Goal: Task Accomplishment & Management: Use online tool/utility

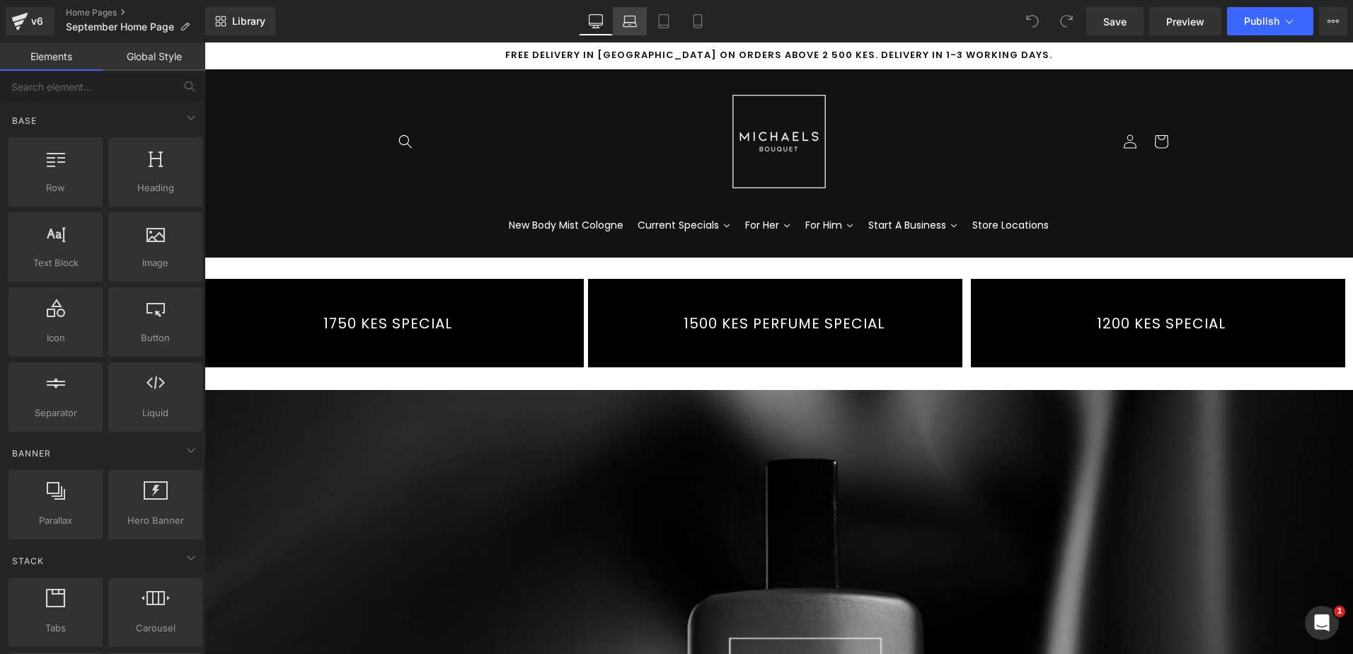
click at [637, 24] on icon at bounding box center [629, 25] width 13 height 4
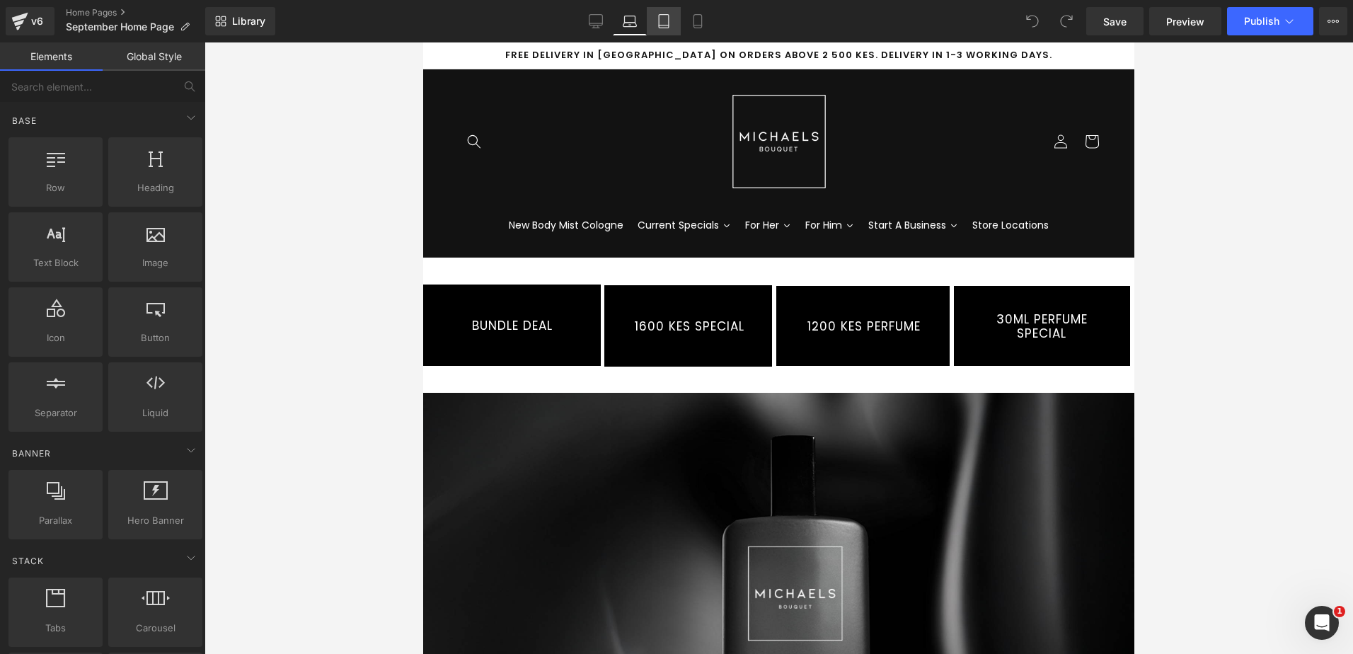
click at [659, 21] on icon at bounding box center [664, 21] width 10 height 13
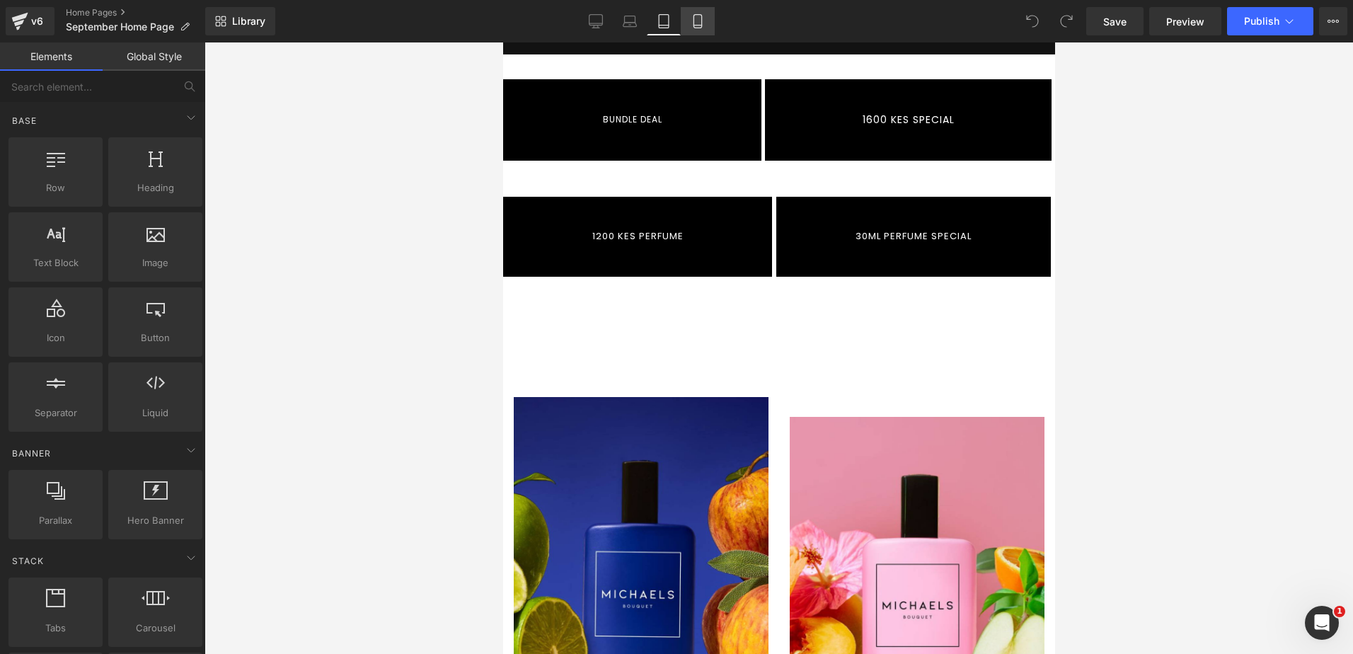
click at [694, 19] on icon at bounding box center [697, 21] width 8 height 13
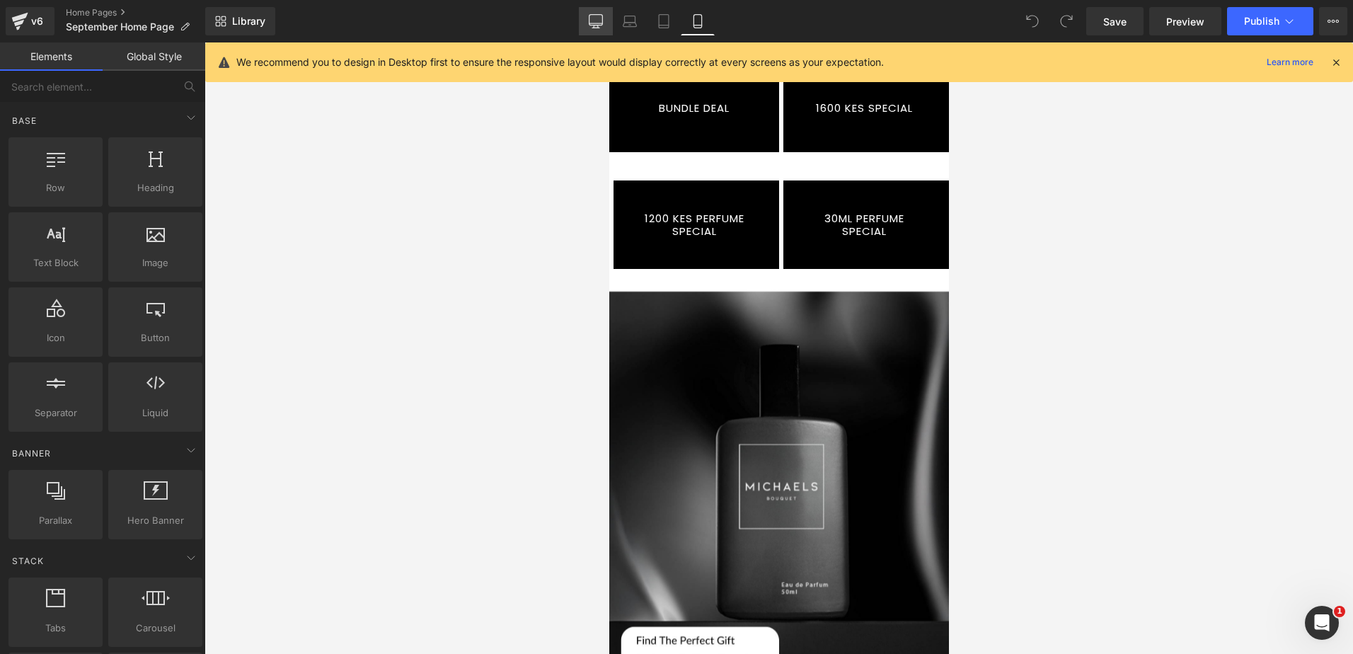
click at [598, 19] on icon at bounding box center [596, 21] width 14 height 14
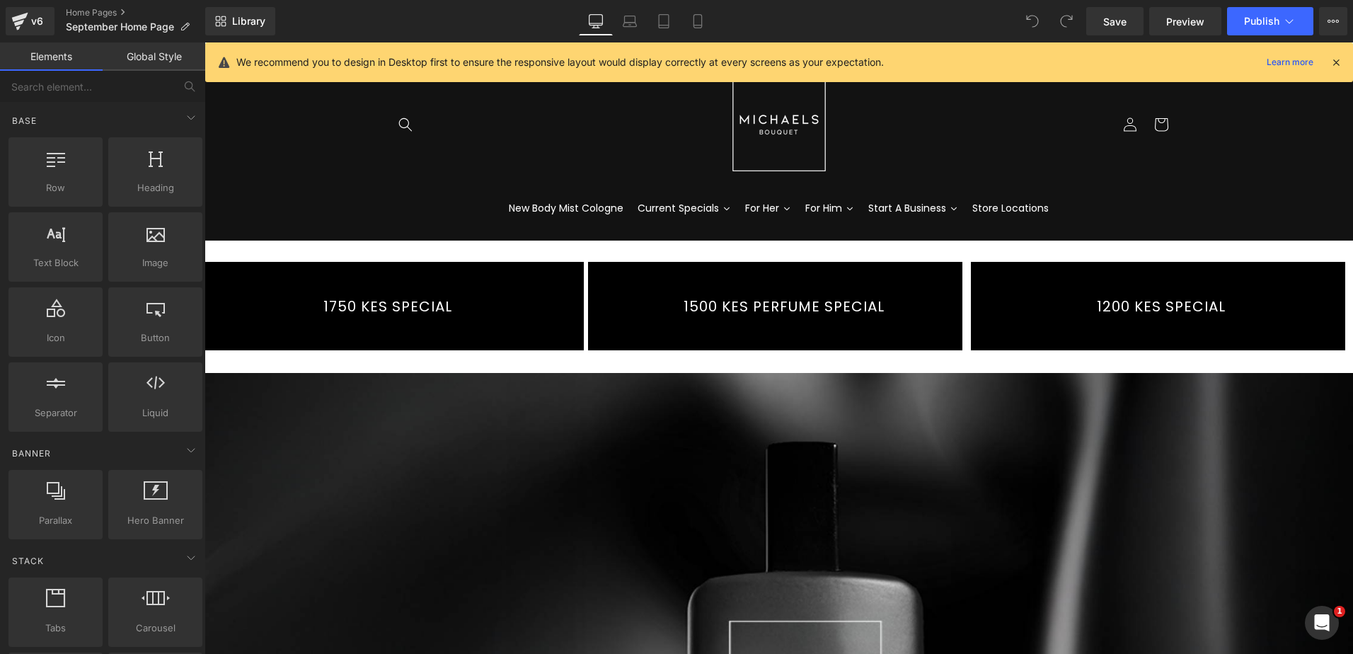
scroll to position [0, 0]
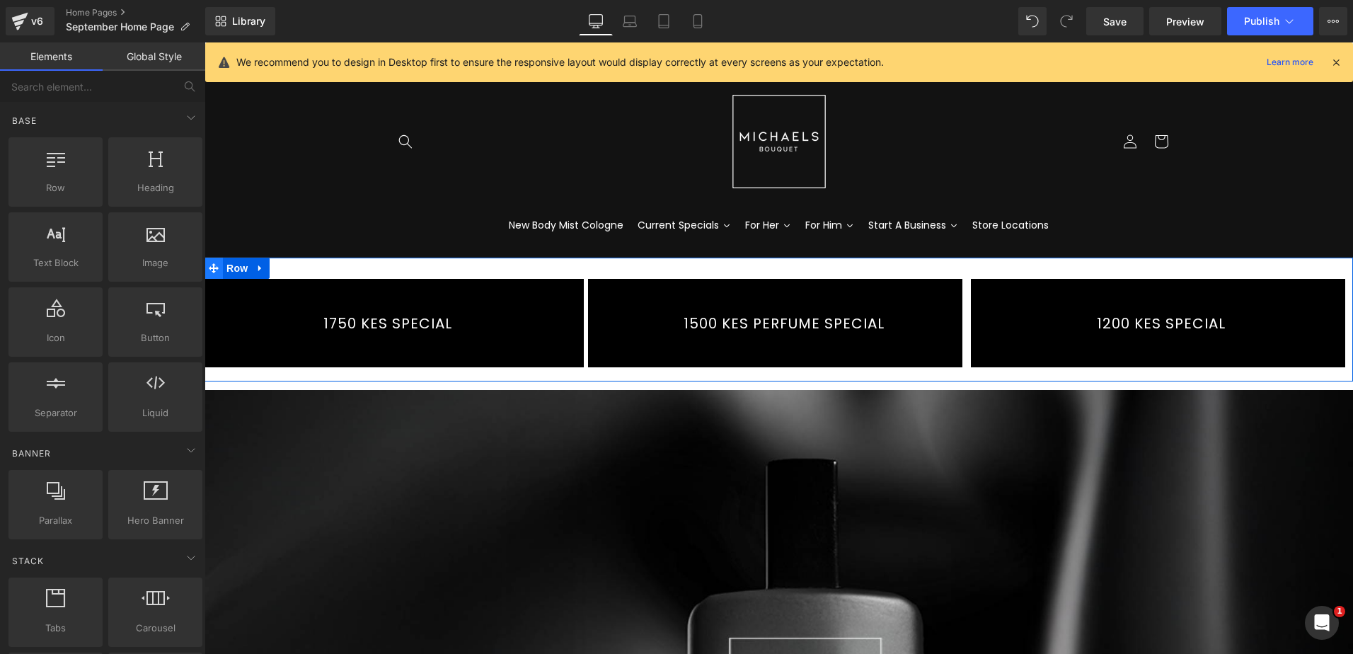
click at [211, 267] on icon at bounding box center [214, 268] width 10 height 10
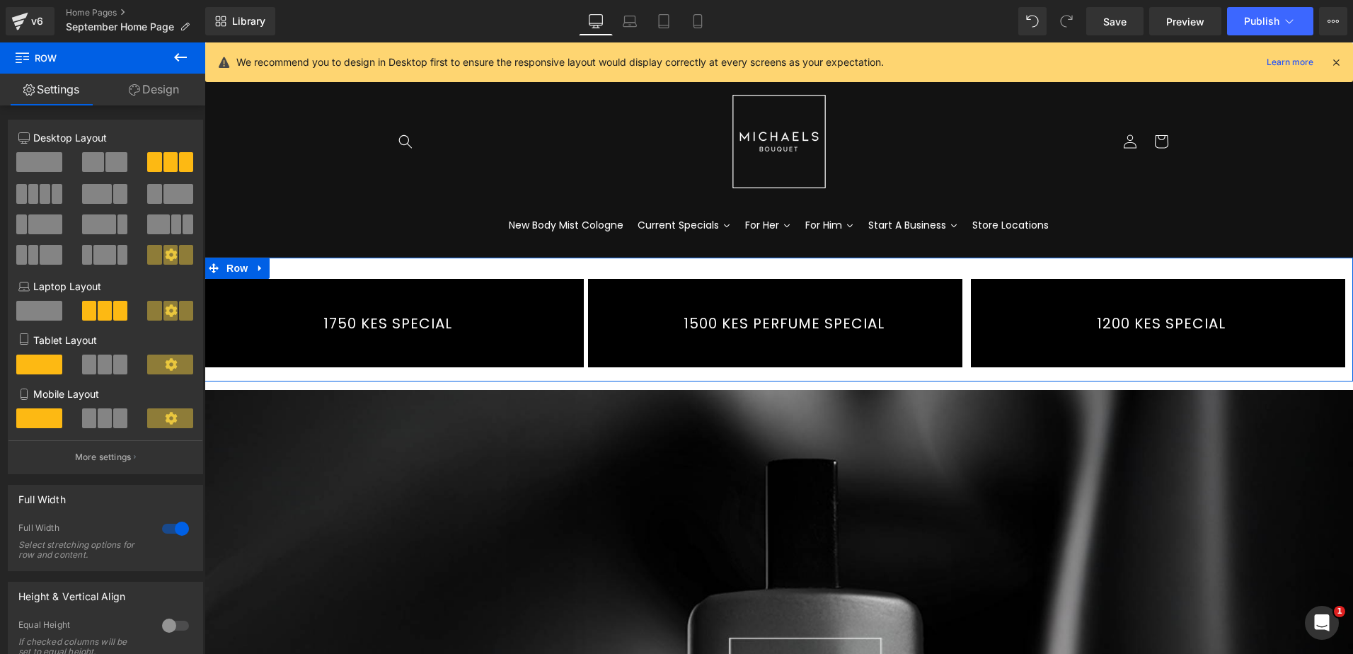
drag, startPoint x: 146, startPoint y: 93, endPoint x: 131, endPoint y: 143, distance: 52.4
click at [146, 93] on link "Design" at bounding box center [154, 90] width 103 height 32
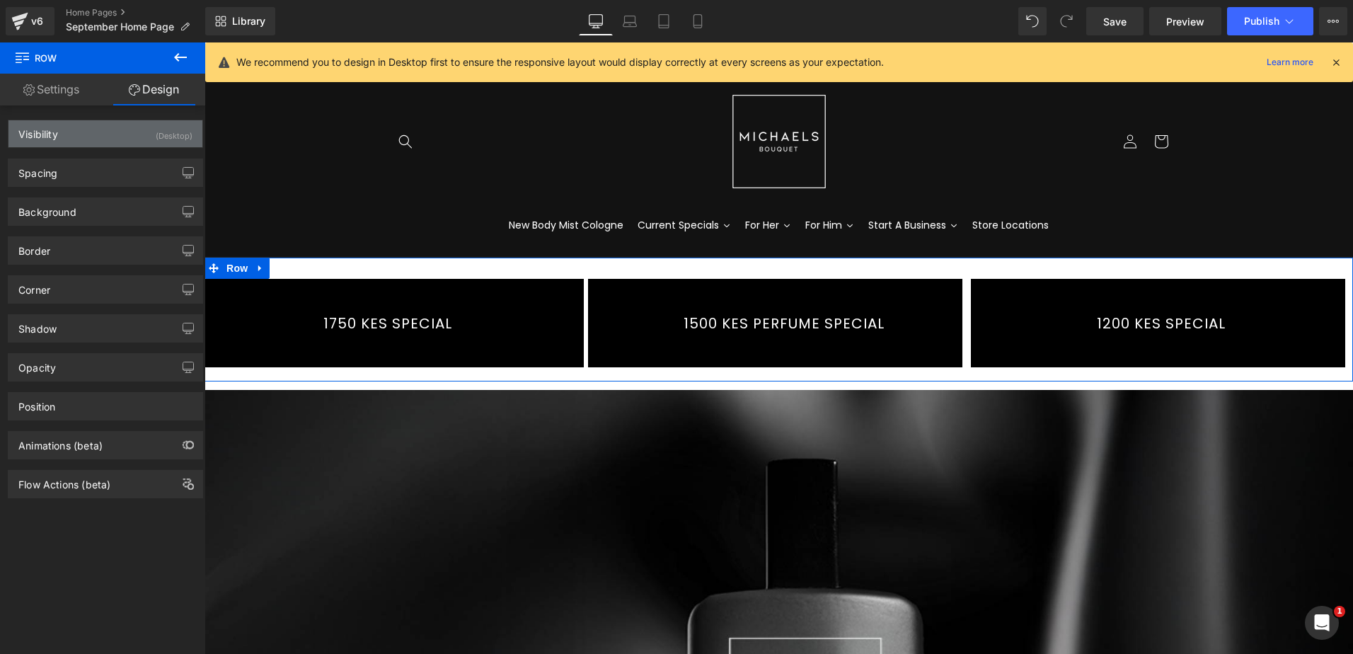
click at [170, 133] on div "(Desktop)" at bounding box center [174, 131] width 37 height 23
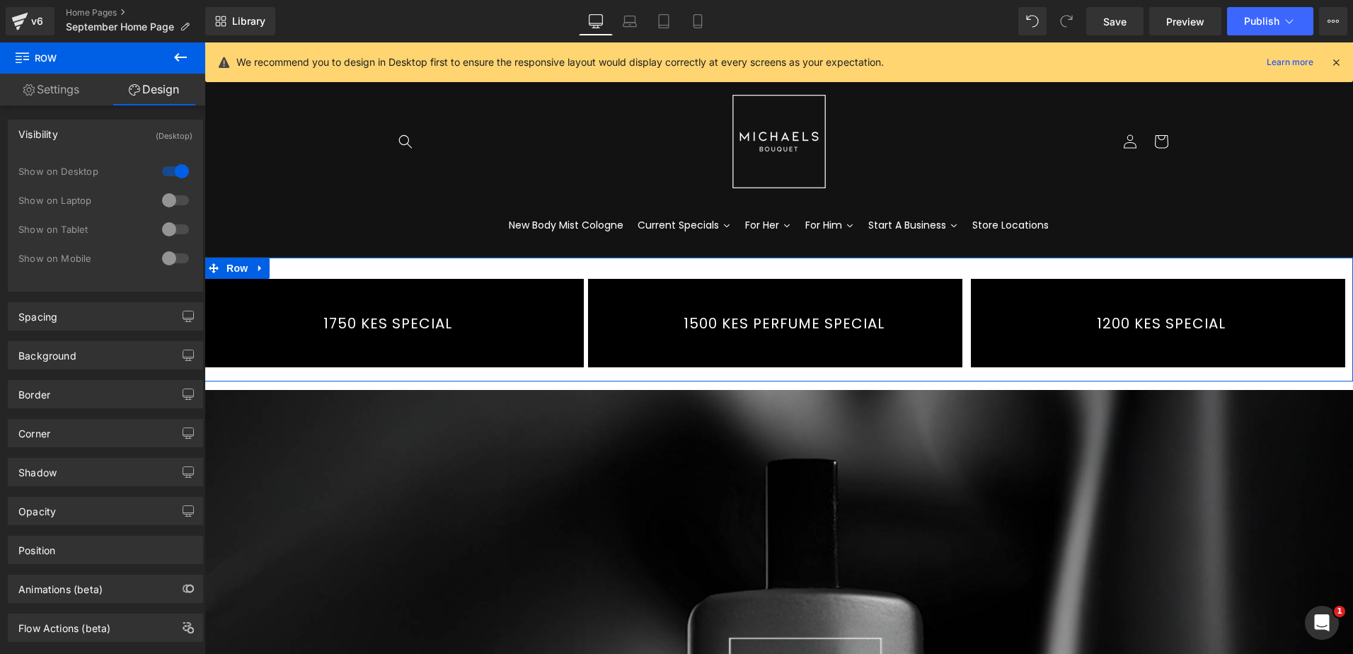
click at [166, 197] on div at bounding box center [175, 200] width 34 height 23
click at [169, 225] on div at bounding box center [175, 229] width 34 height 23
click at [164, 249] on div at bounding box center [175, 258] width 34 height 23
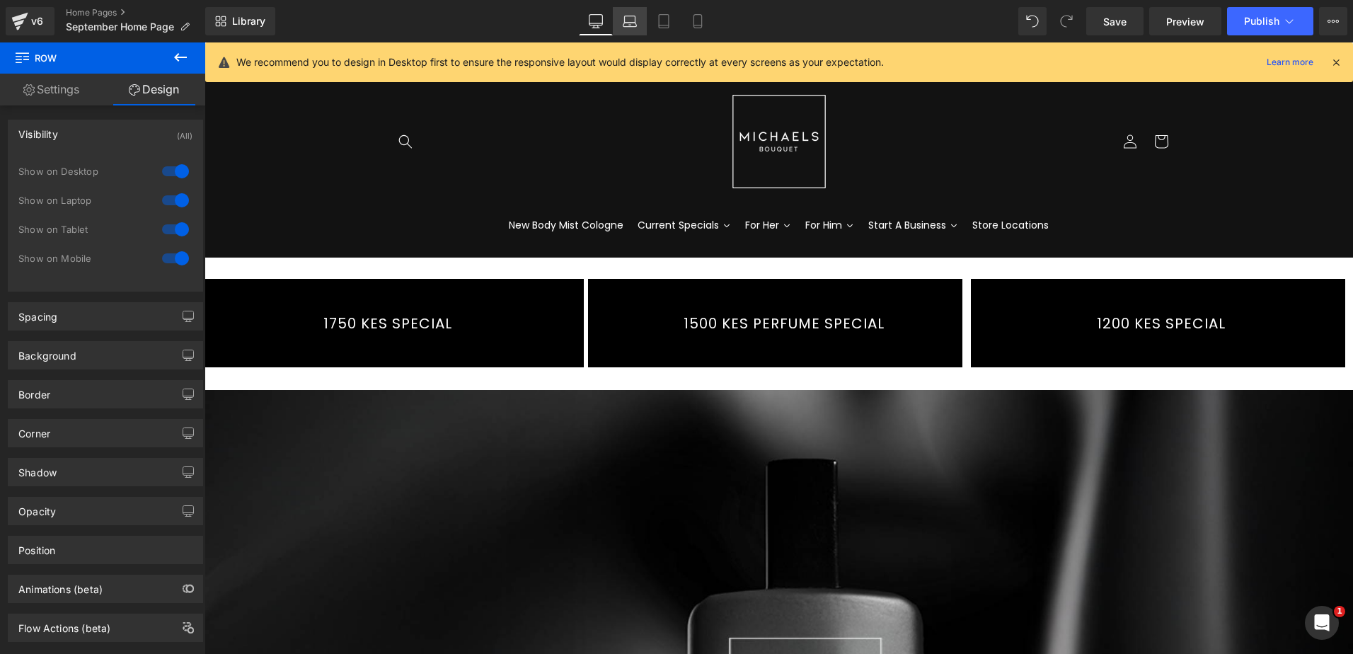
click at [623, 13] on link "Laptop" at bounding box center [630, 21] width 34 height 28
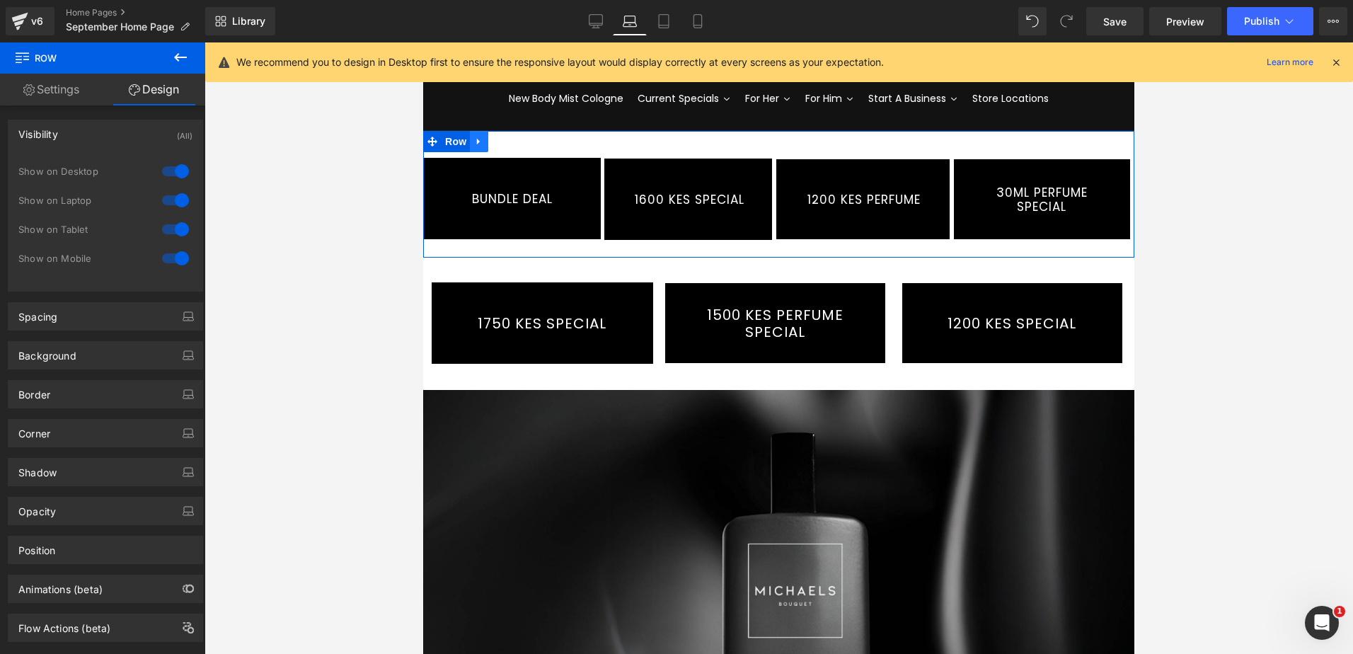
click at [476, 138] on icon at bounding box center [479, 142] width 10 height 11
click at [511, 143] on icon at bounding box center [516, 142] width 10 height 10
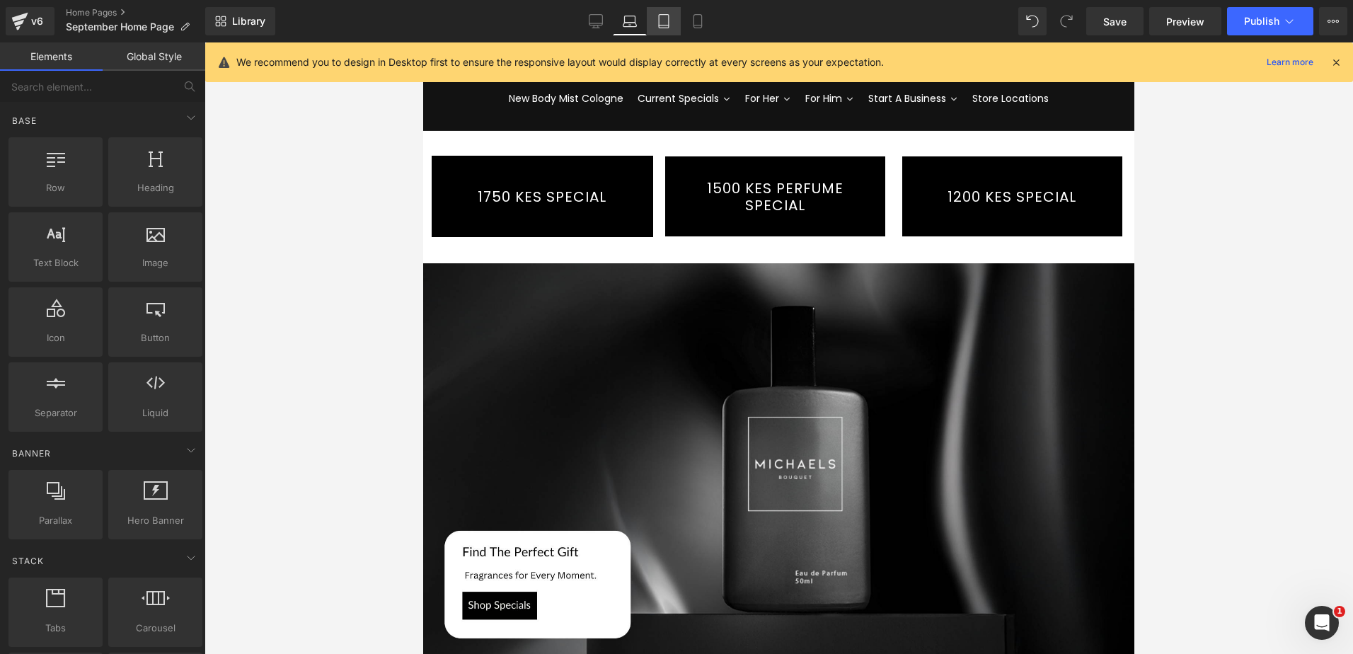
click at [665, 20] on icon at bounding box center [664, 21] width 14 height 14
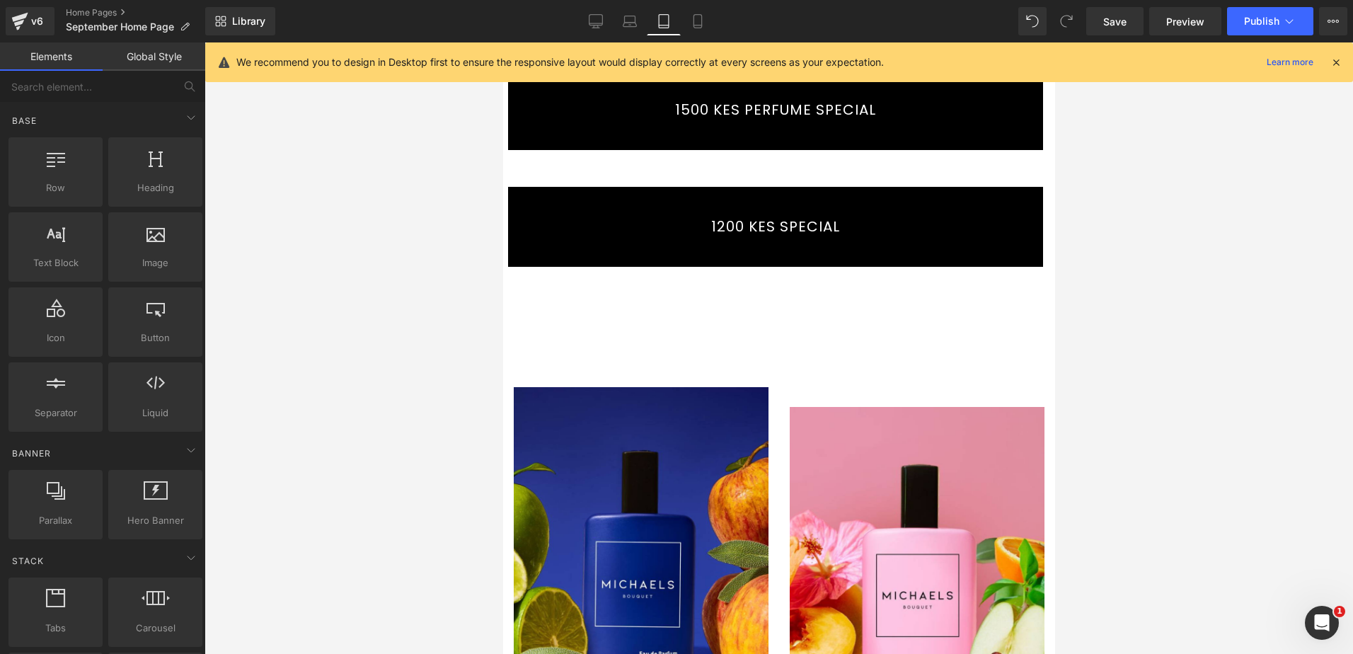
scroll to position [424, 0]
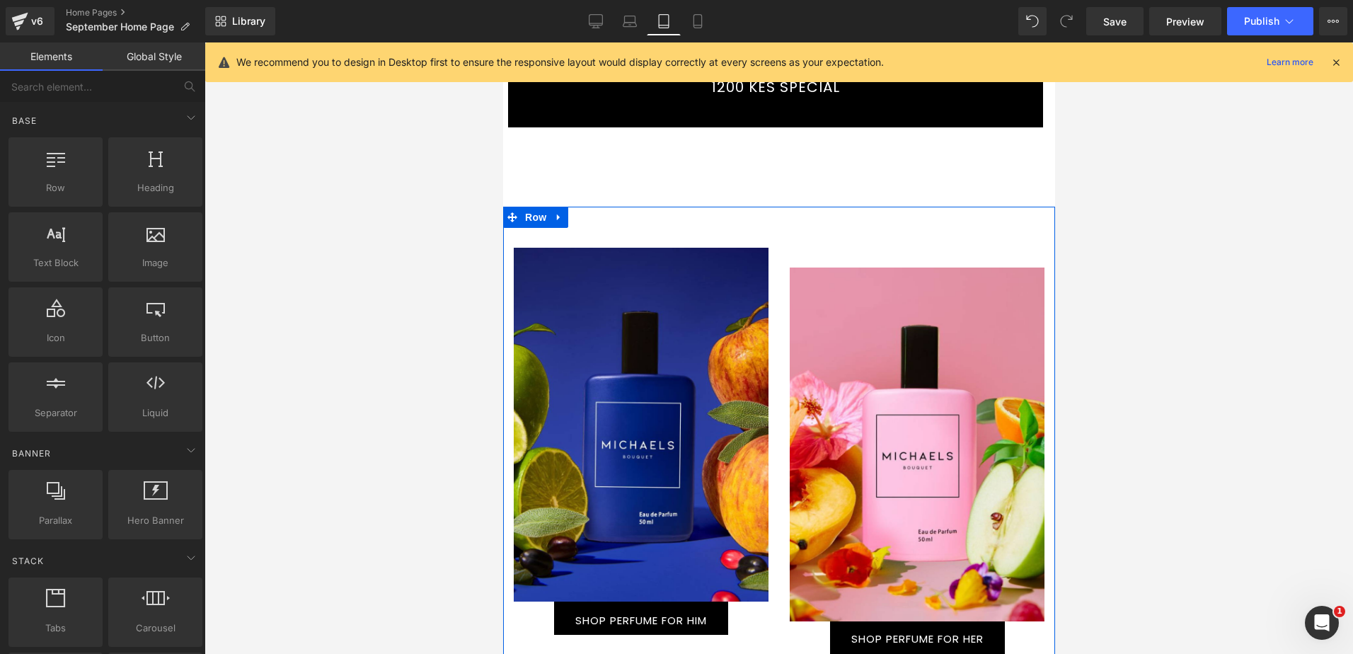
click at [819, 248] on div "Text Block Hero Banner SHOP PERFUME FOR HER Button Text Block Hero Banner SHOP …" at bounding box center [916, 655] width 276 height 814
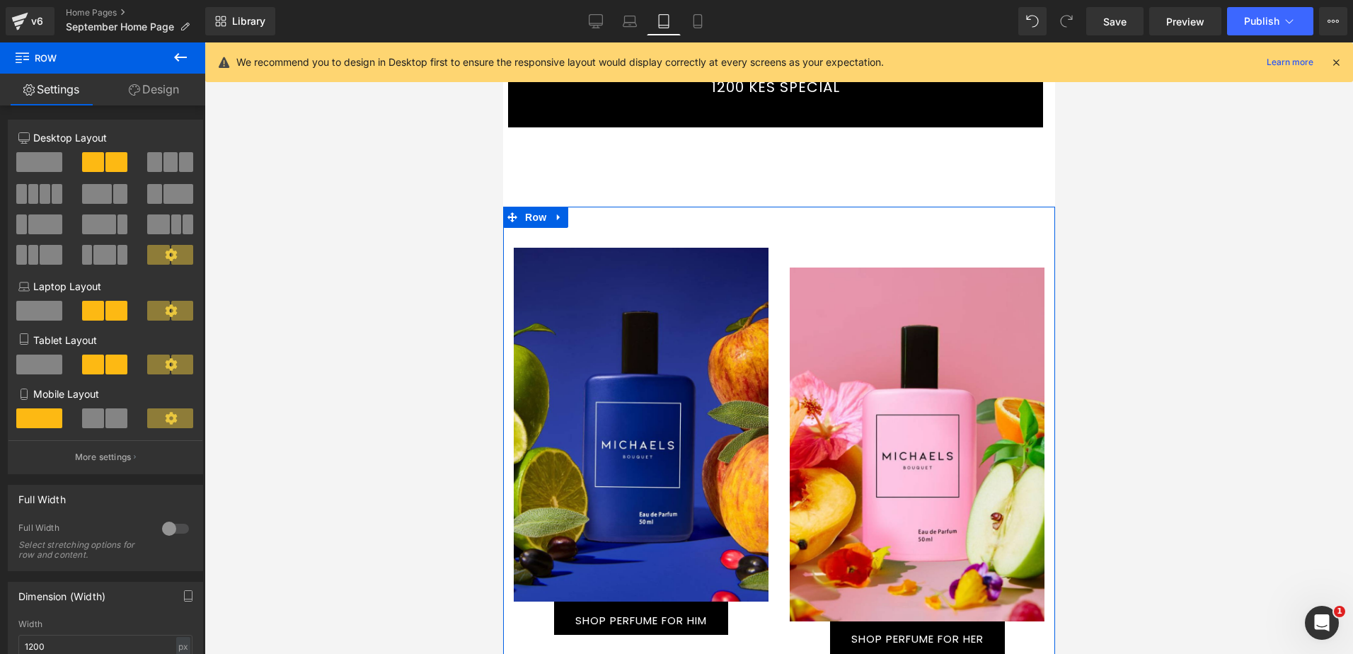
click at [167, 83] on link "Design" at bounding box center [154, 90] width 103 height 32
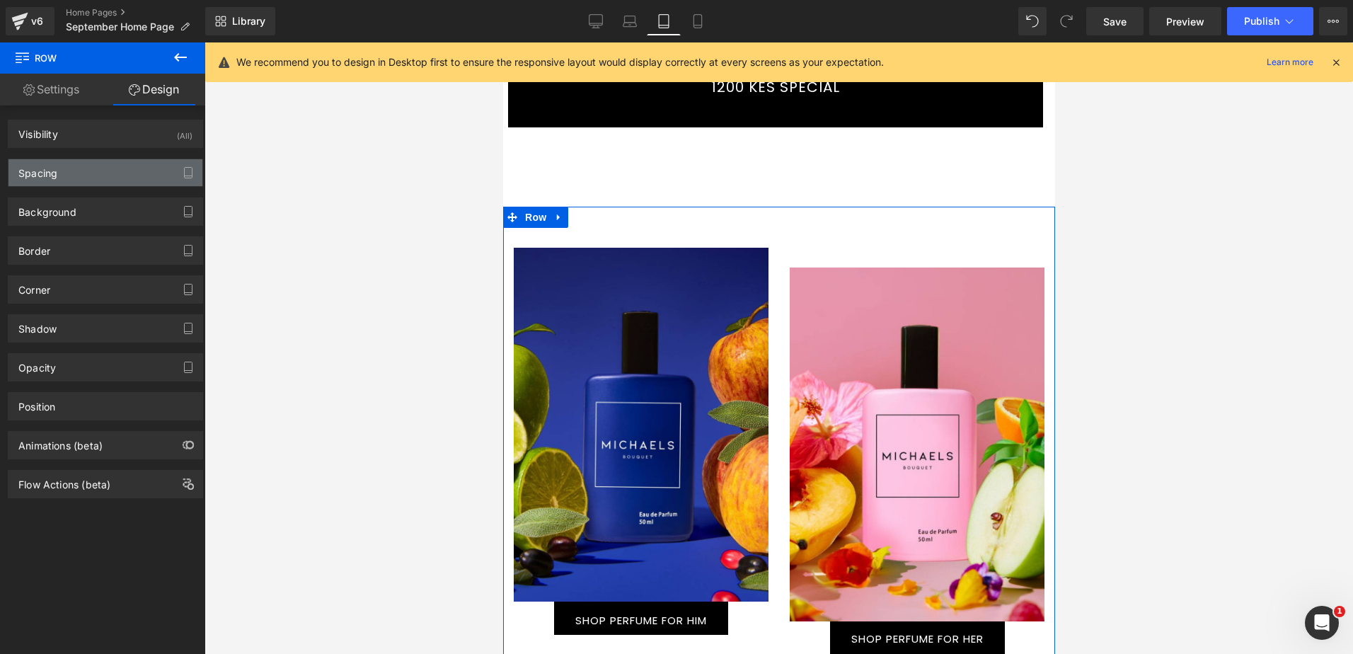
click at [84, 172] on div "Spacing" at bounding box center [105, 172] width 194 height 27
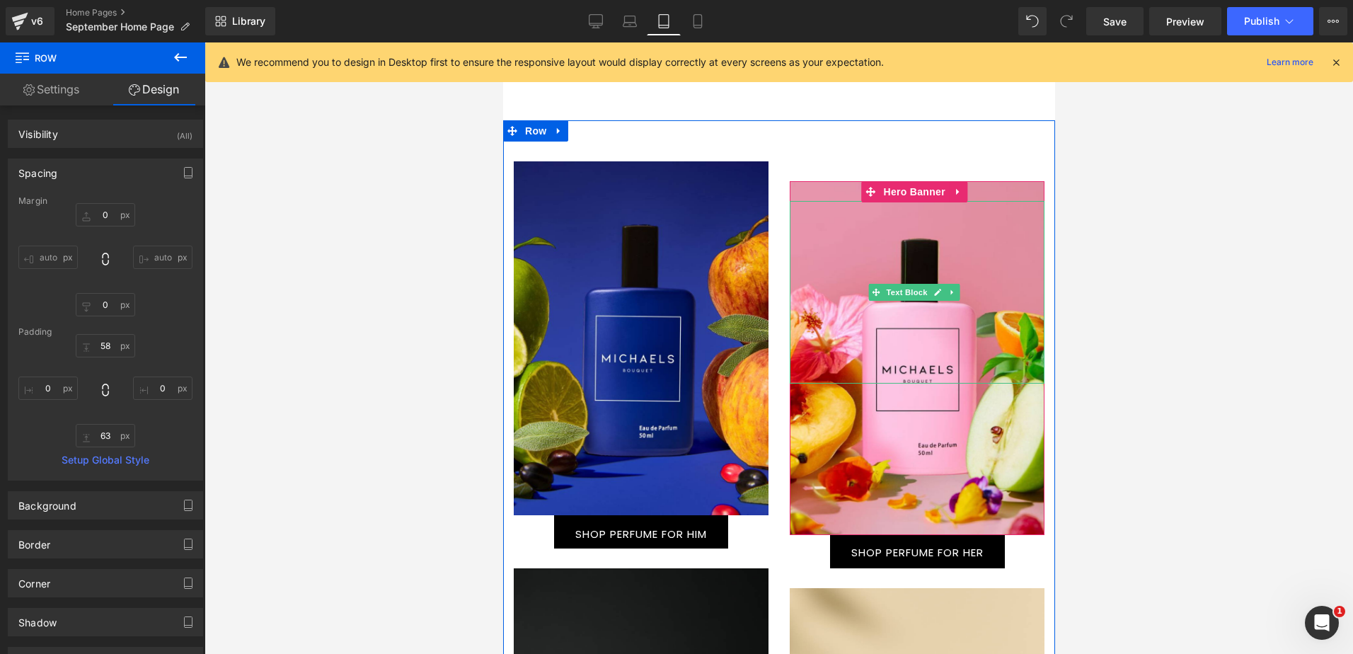
scroll to position [637, 0]
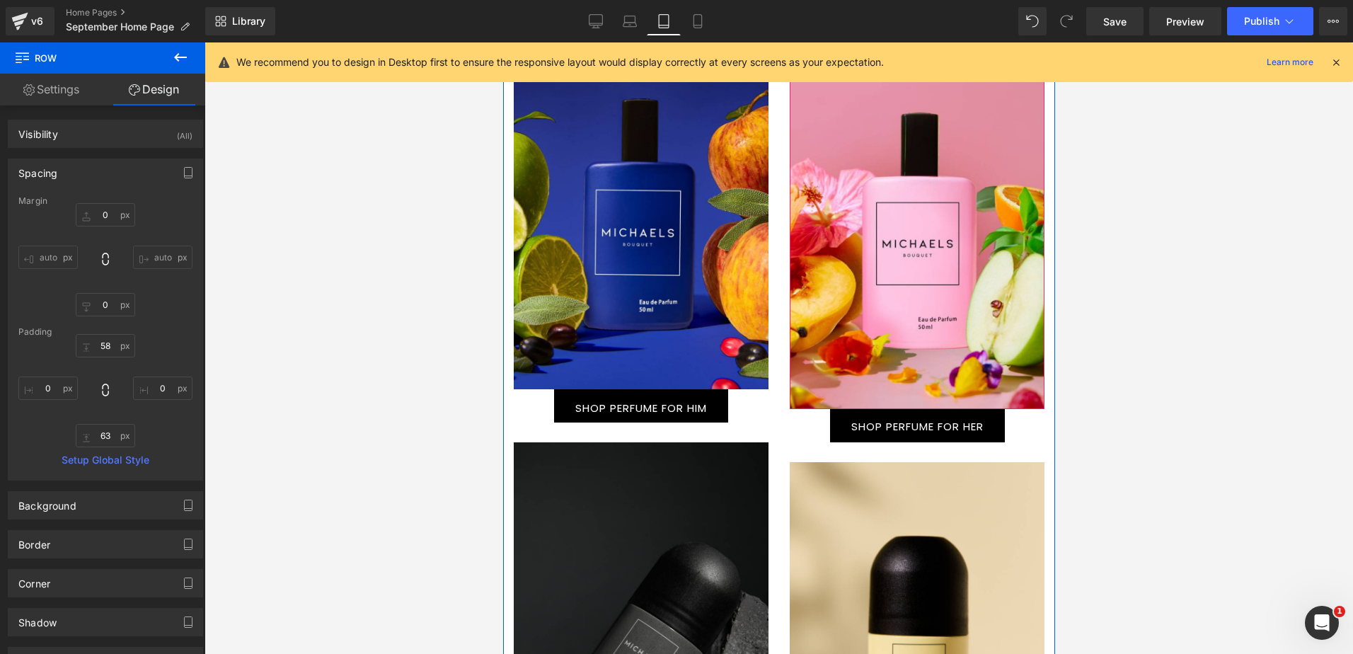
click at [858, 297] on div at bounding box center [916, 232] width 255 height 354
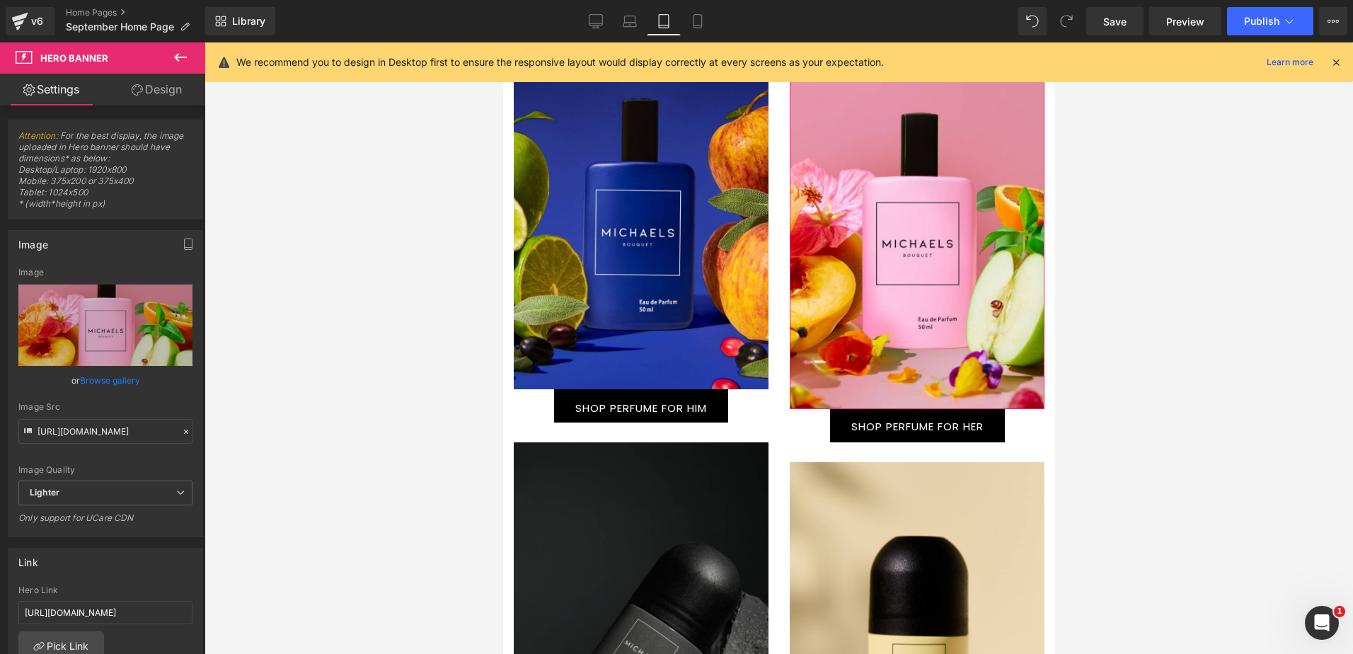
click at [175, 91] on link "Design" at bounding box center [156, 90] width 103 height 32
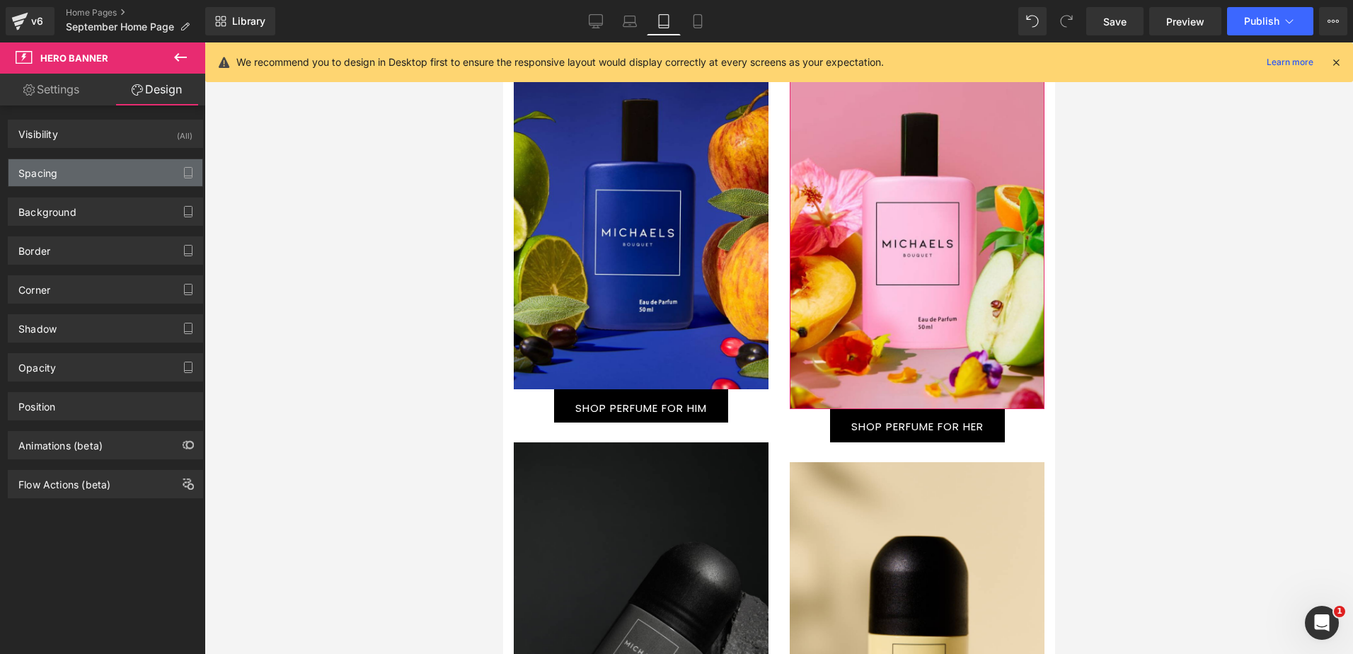
click at [98, 175] on div "Spacing" at bounding box center [105, 172] width 194 height 27
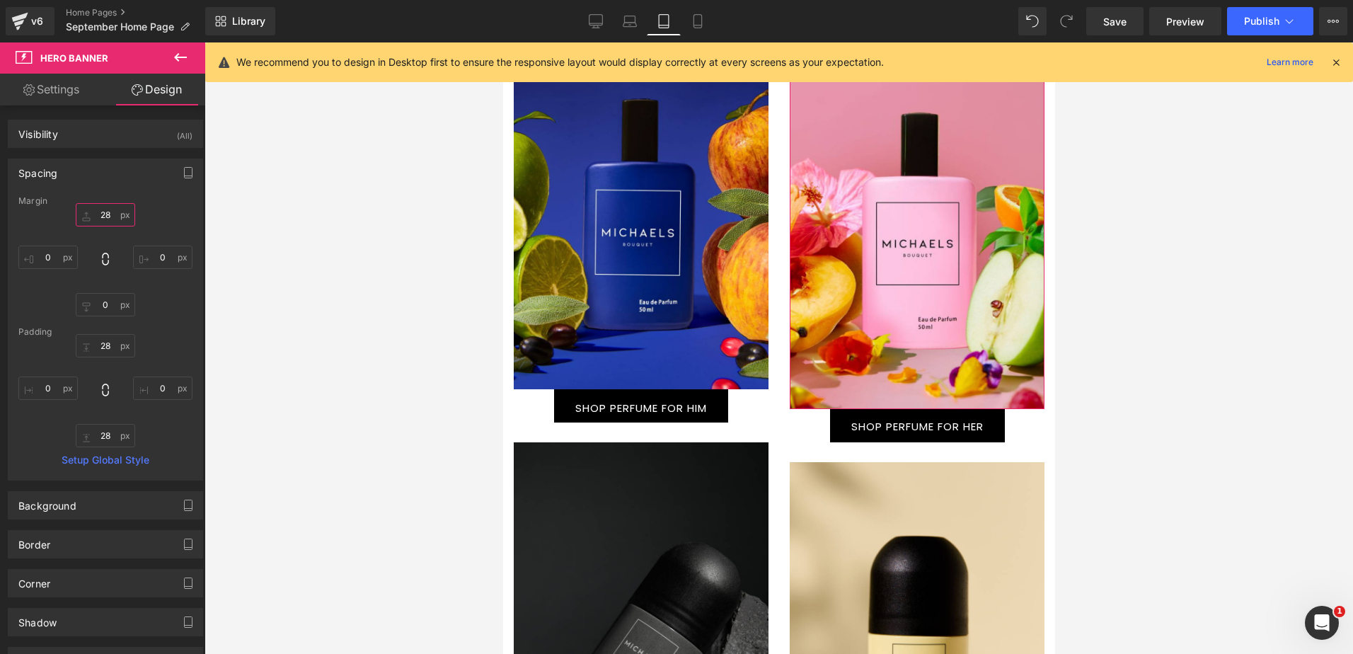
click at [96, 212] on input "28" at bounding box center [105, 214] width 59 height 23
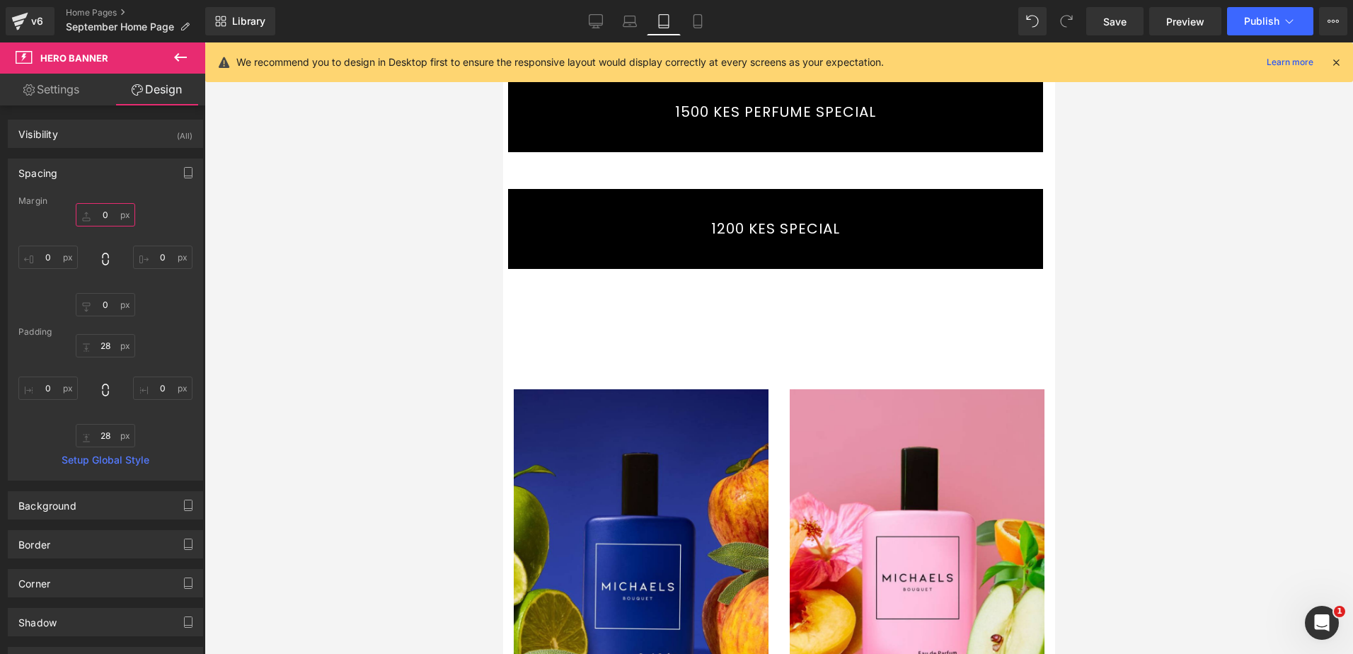
scroll to position [0, 0]
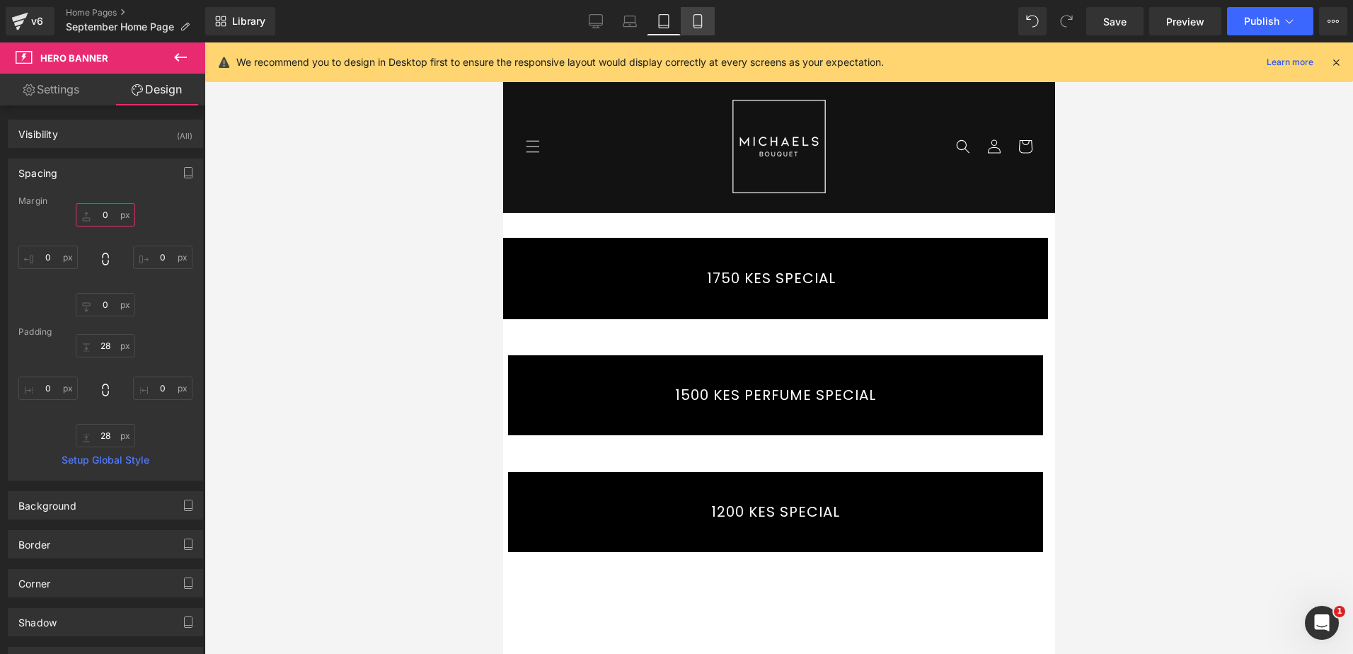
type input "0"
click at [695, 23] on icon at bounding box center [697, 21] width 14 height 14
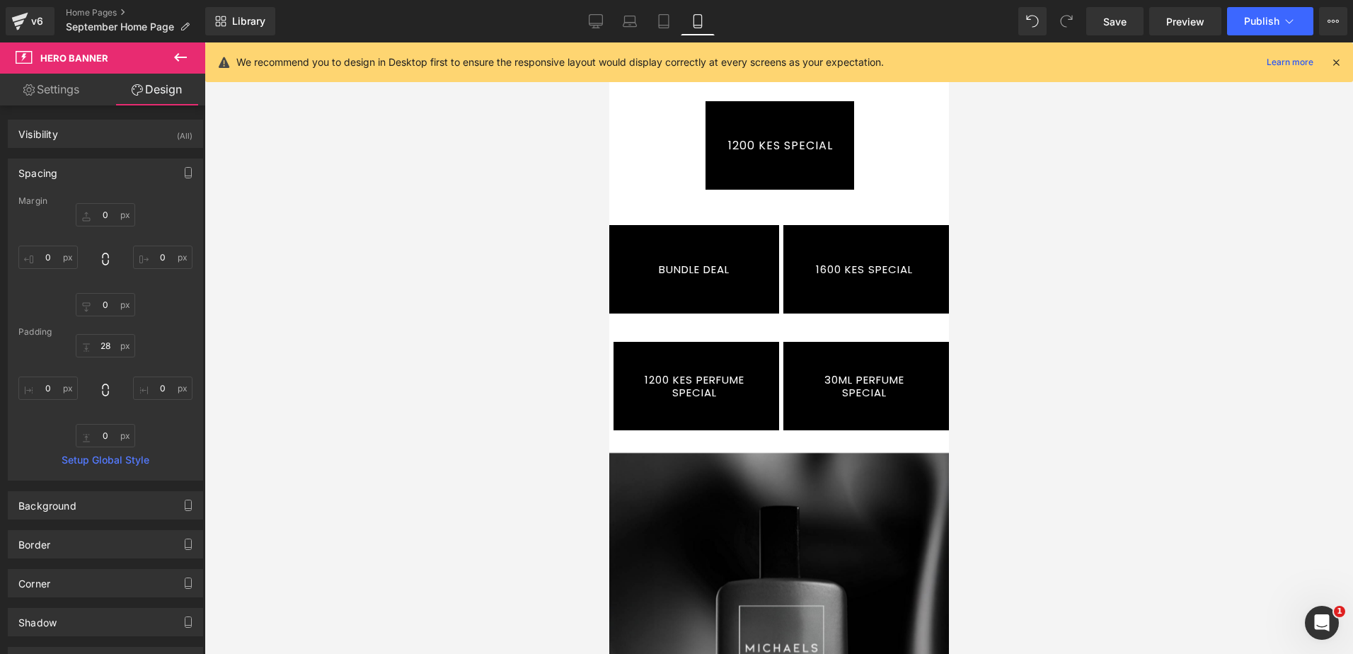
scroll to position [283, 0]
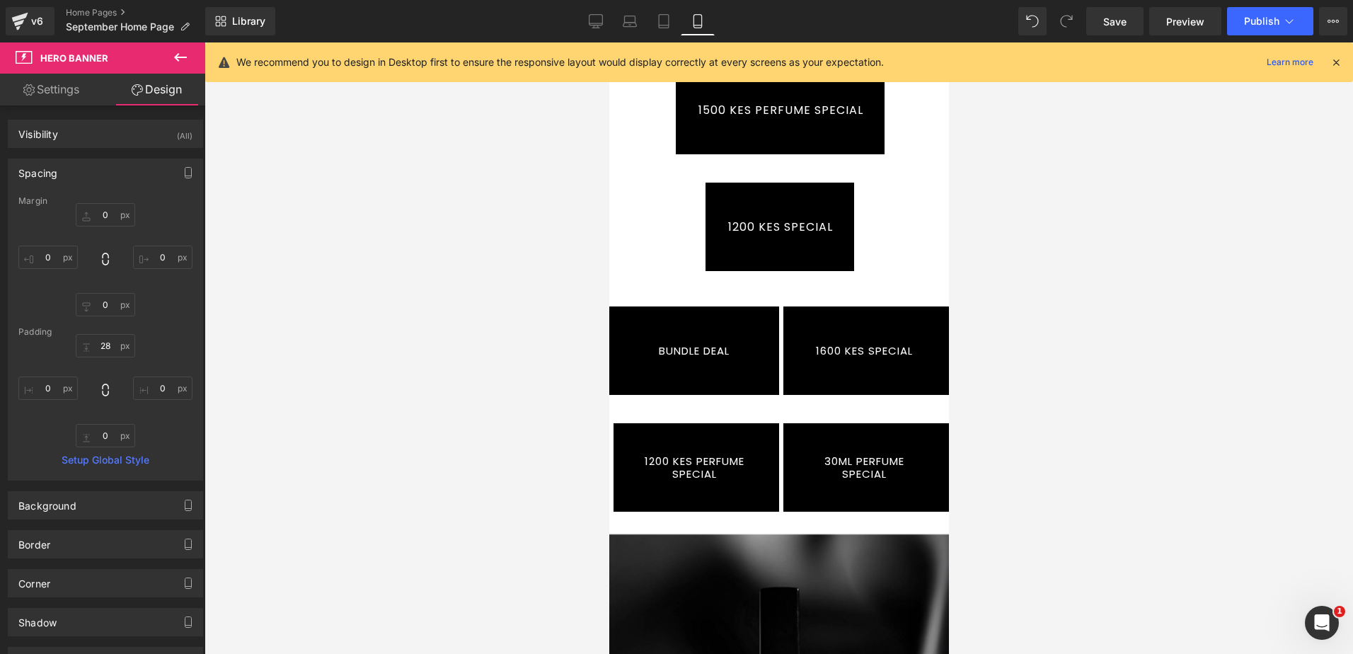
click at [659, 294] on div "BUNDLE DEAL Button Row 1200 KES PERFUME SPECIAL Button Row 1600 KES SPECIAL But…" at bounding box center [778, 405] width 340 height 241
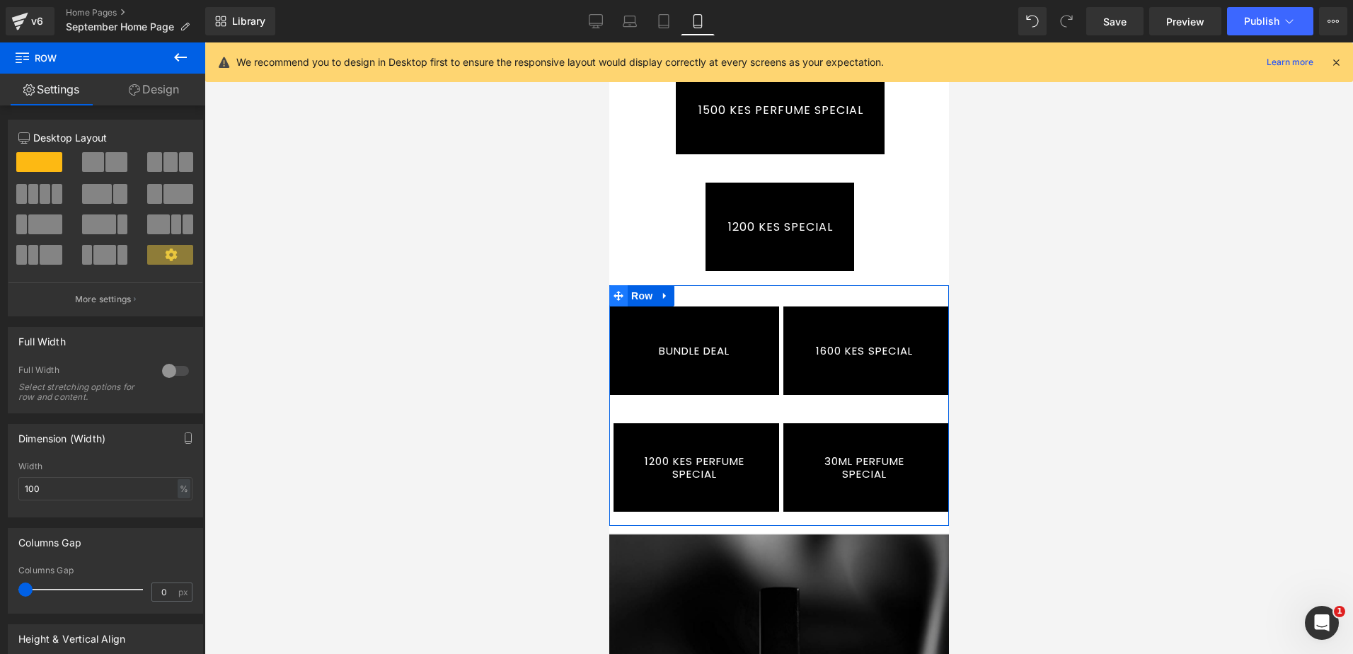
click at [618, 296] on icon at bounding box center [618, 296] width 10 height 10
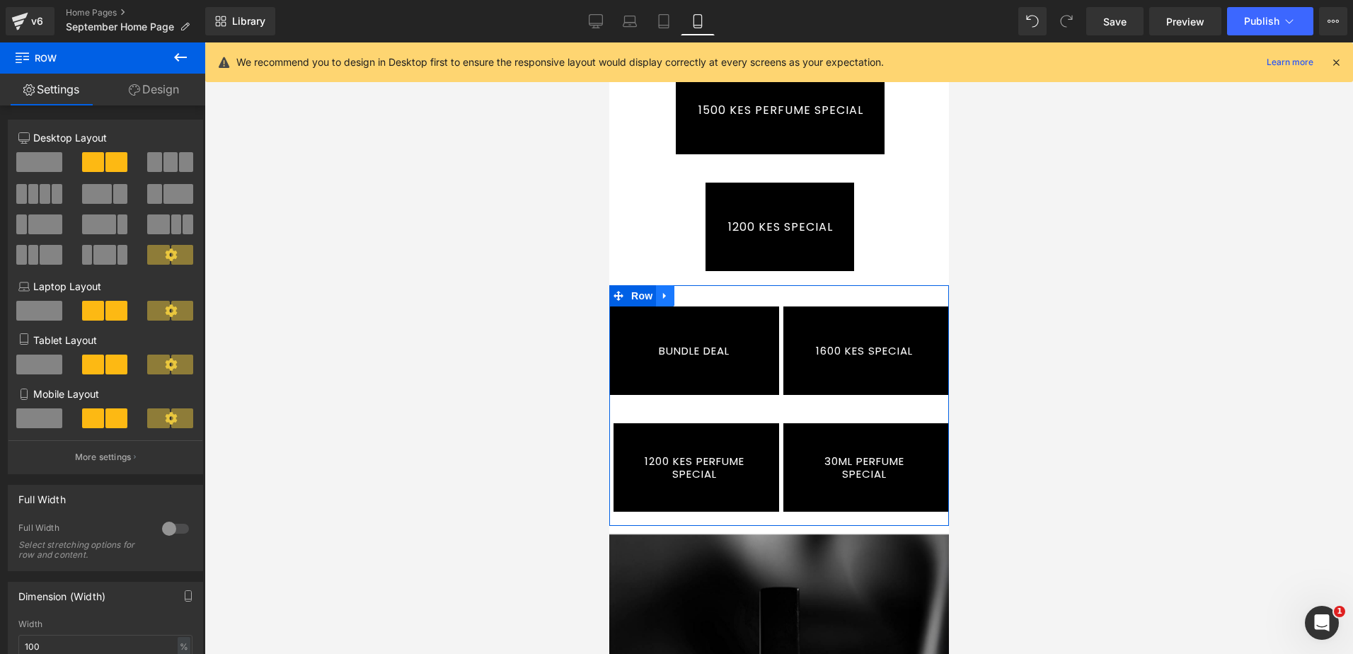
click at [666, 296] on icon at bounding box center [664, 296] width 10 height 11
click at [696, 295] on icon at bounding box center [701, 296] width 10 height 10
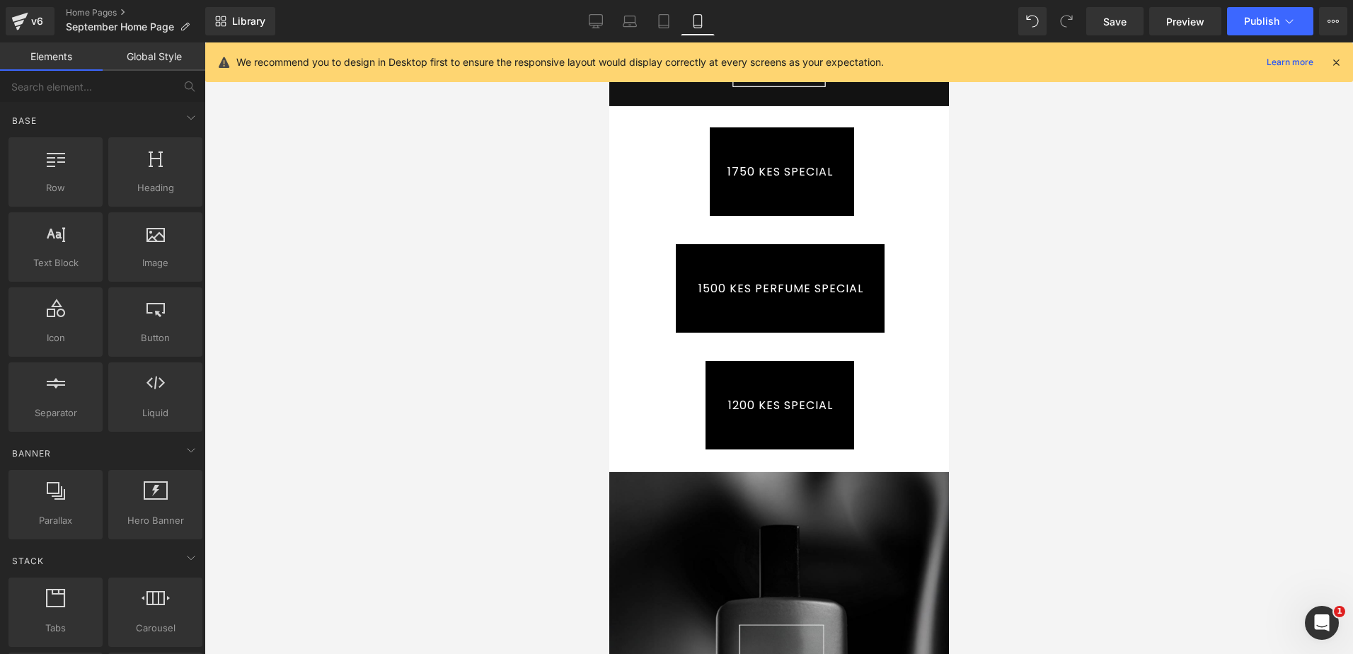
scroll to position [0, 0]
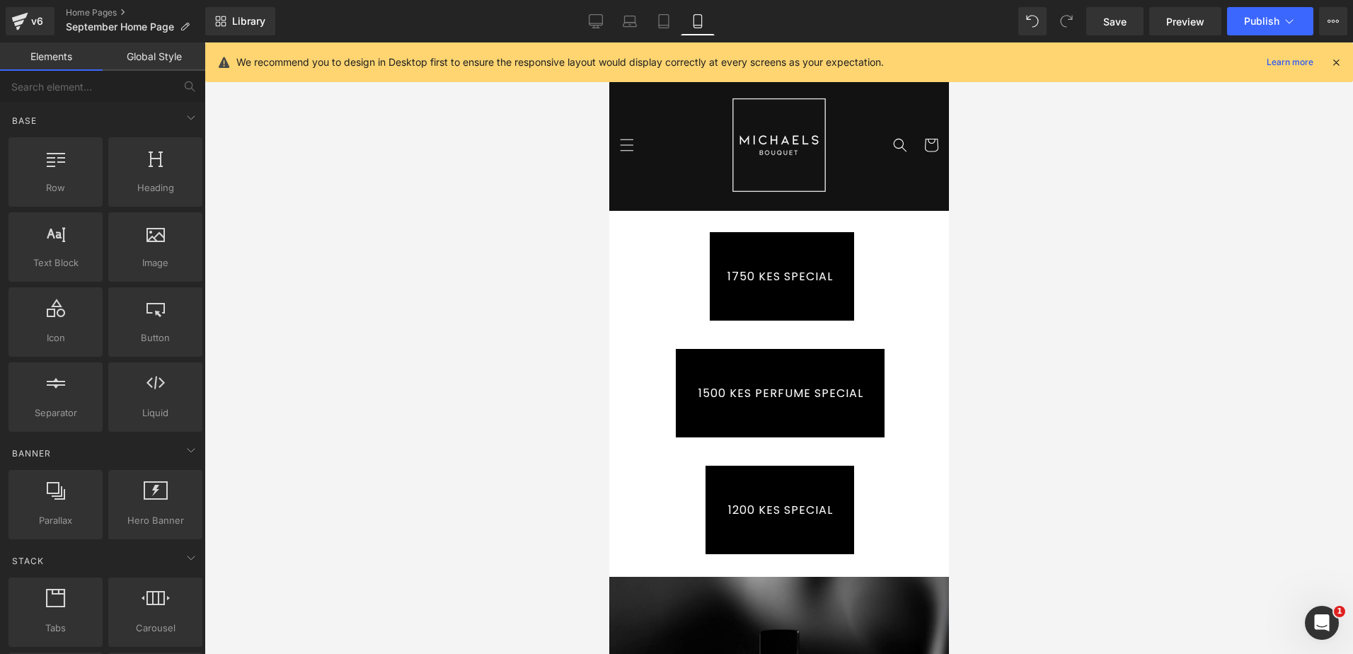
click at [793, 276] on div "1750 KES SPECIAL Button" at bounding box center [781, 276] width 327 height 88
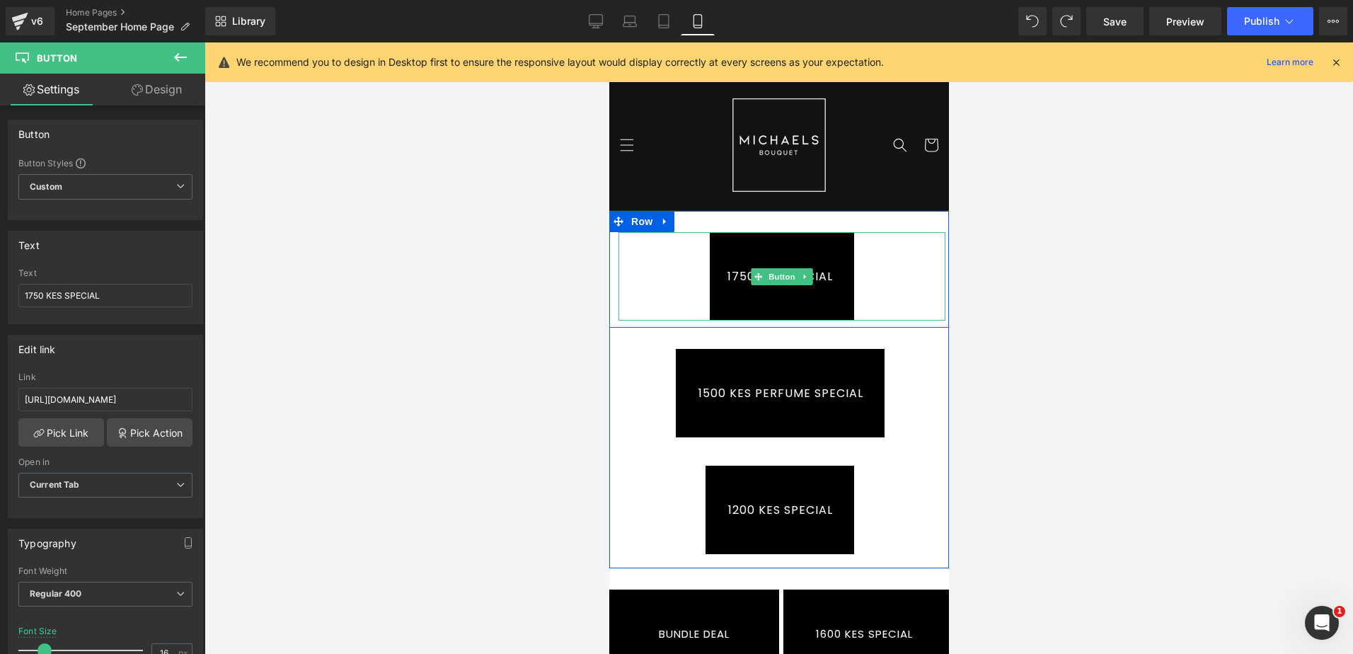
click at [666, 250] on div "1750 KES SPECIAL" at bounding box center [781, 276] width 327 height 88
click at [635, 221] on span "Row" at bounding box center [641, 221] width 28 height 21
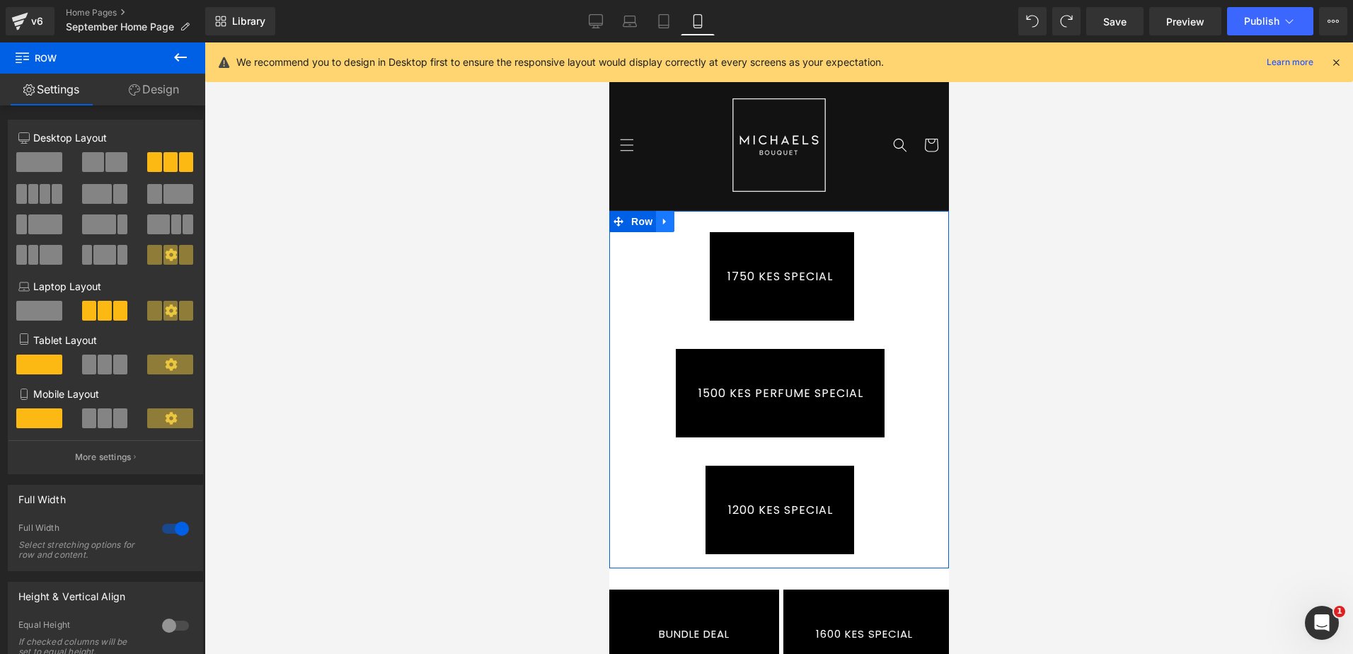
click at [660, 224] on icon at bounding box center [664, 221] width 10 height 11
click at [680, 224] on icon at bounding box center [683, 221] width 10 height 10
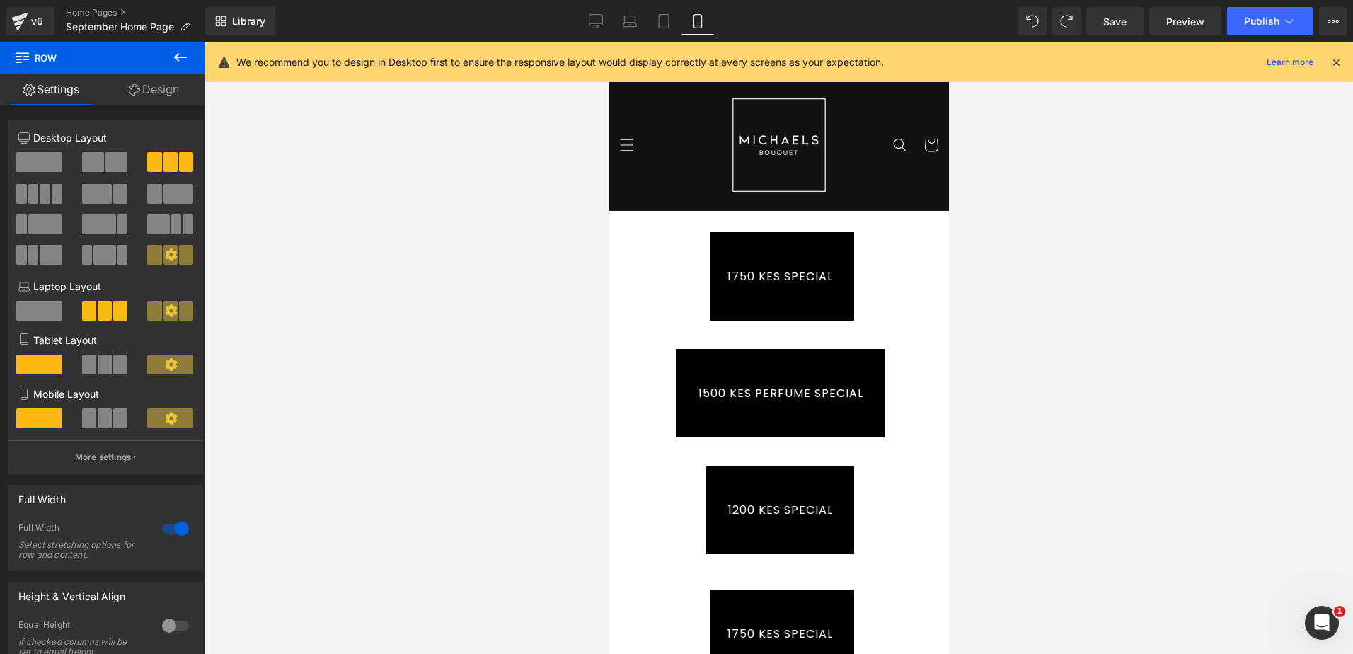
click at [668, 248] on div "1750 KES SPECIAL" at bounding box center [781, 276] width 327 height 88
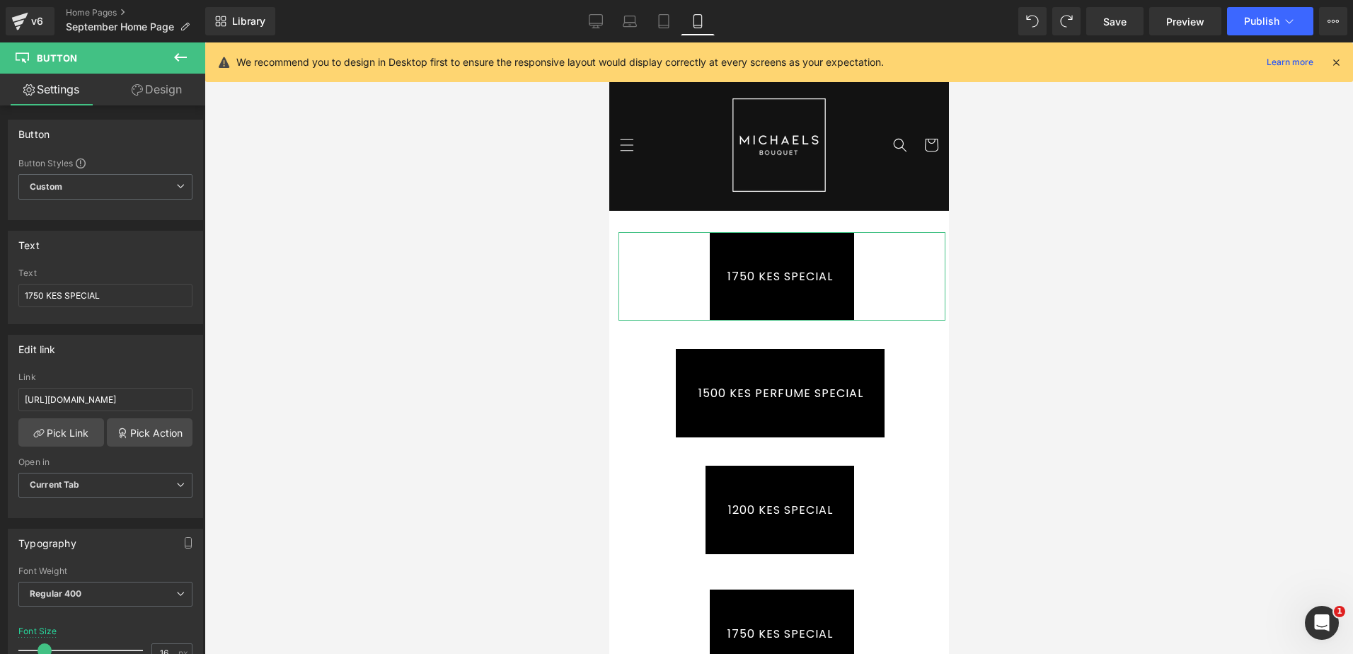
click at [157, 88] on link "Design" at bounding box center [156, 90] width 103 height 32
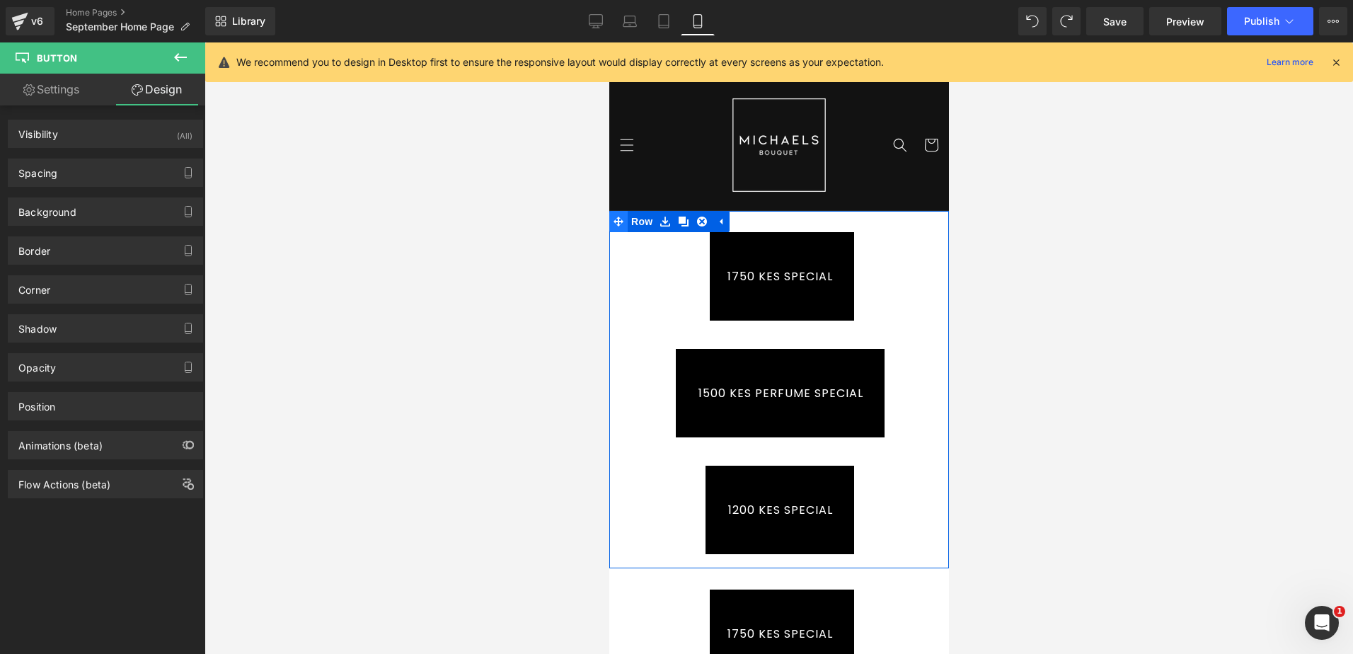
click at [618, 219] on span at bounding box center [617, 221] width 18 height 21
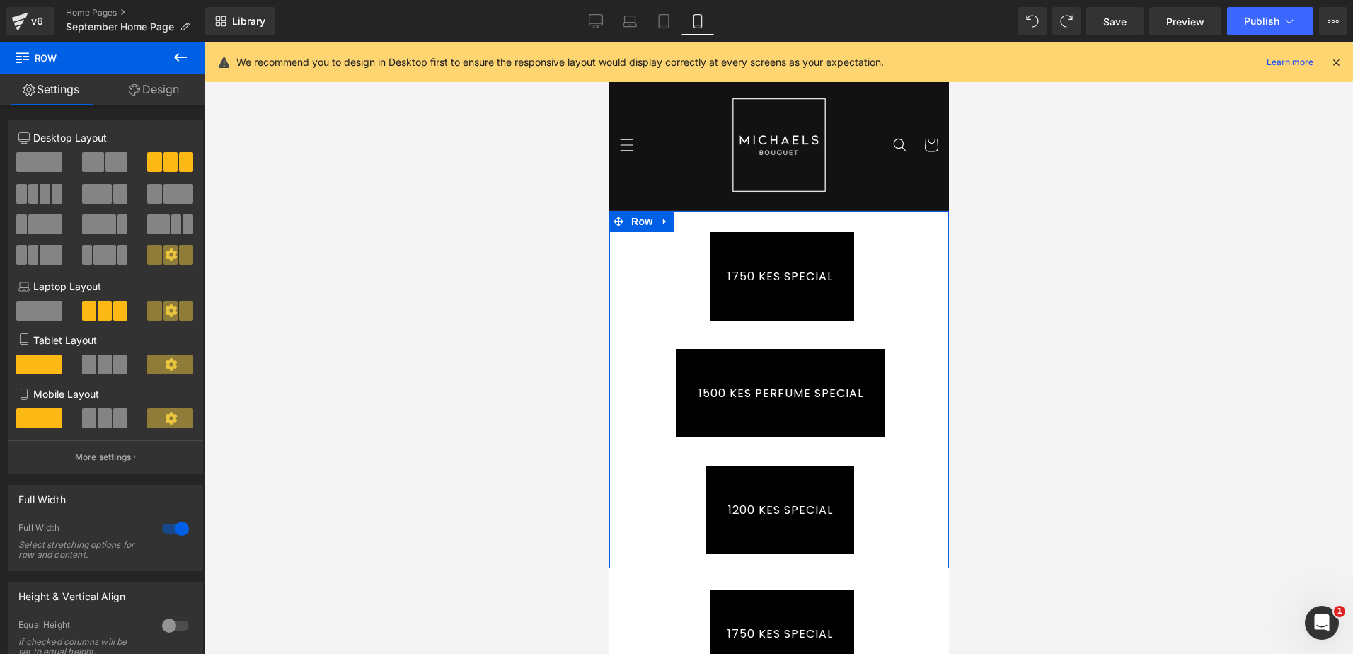
click at [151, 86] on link "Design" at bounding box center [154, 90] width 103 height 32
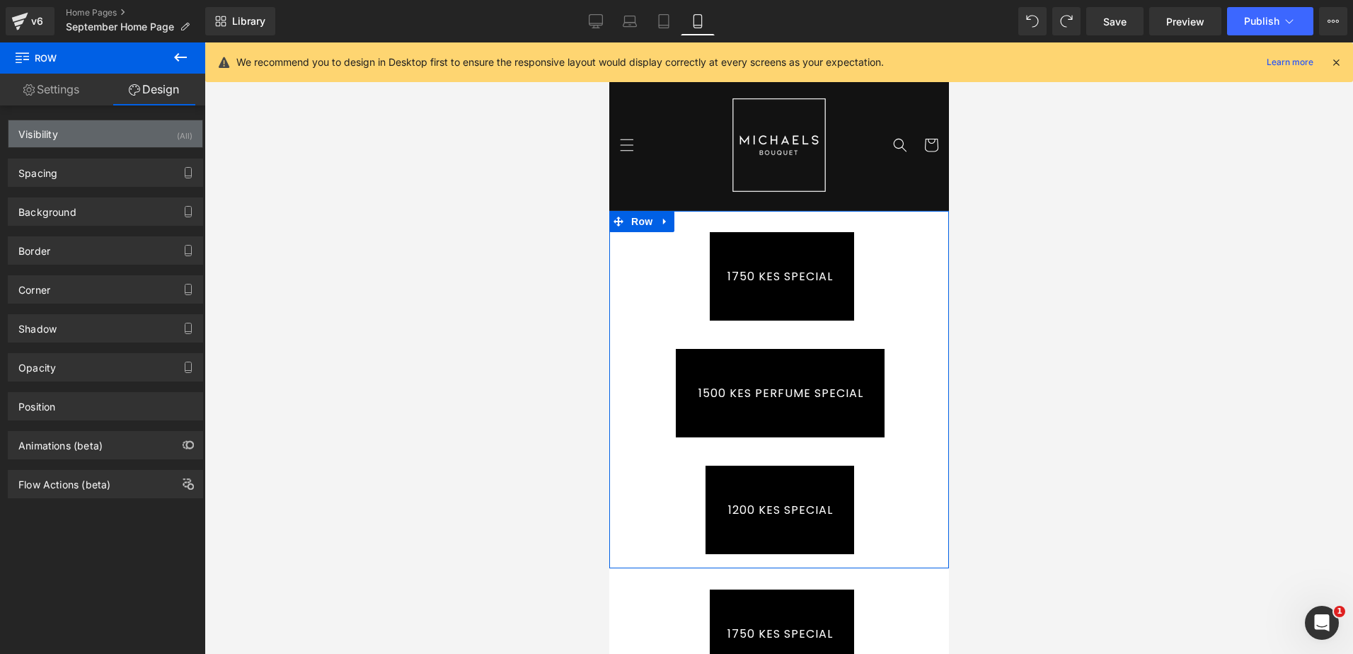
click at [130, 127] on div "Visibility (All)" at bounding box center [105, 133] width 194 height 27
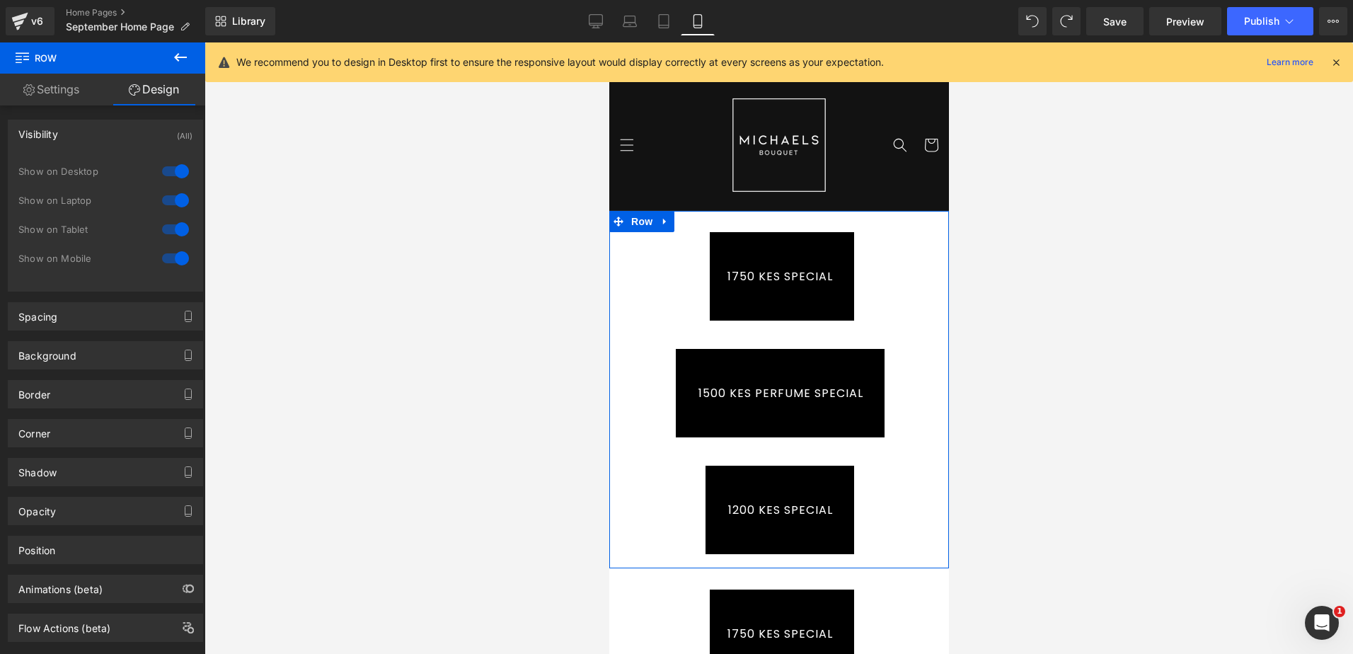
click at [172, 260] on div at bounding box center [175, 258] width 34 height 23
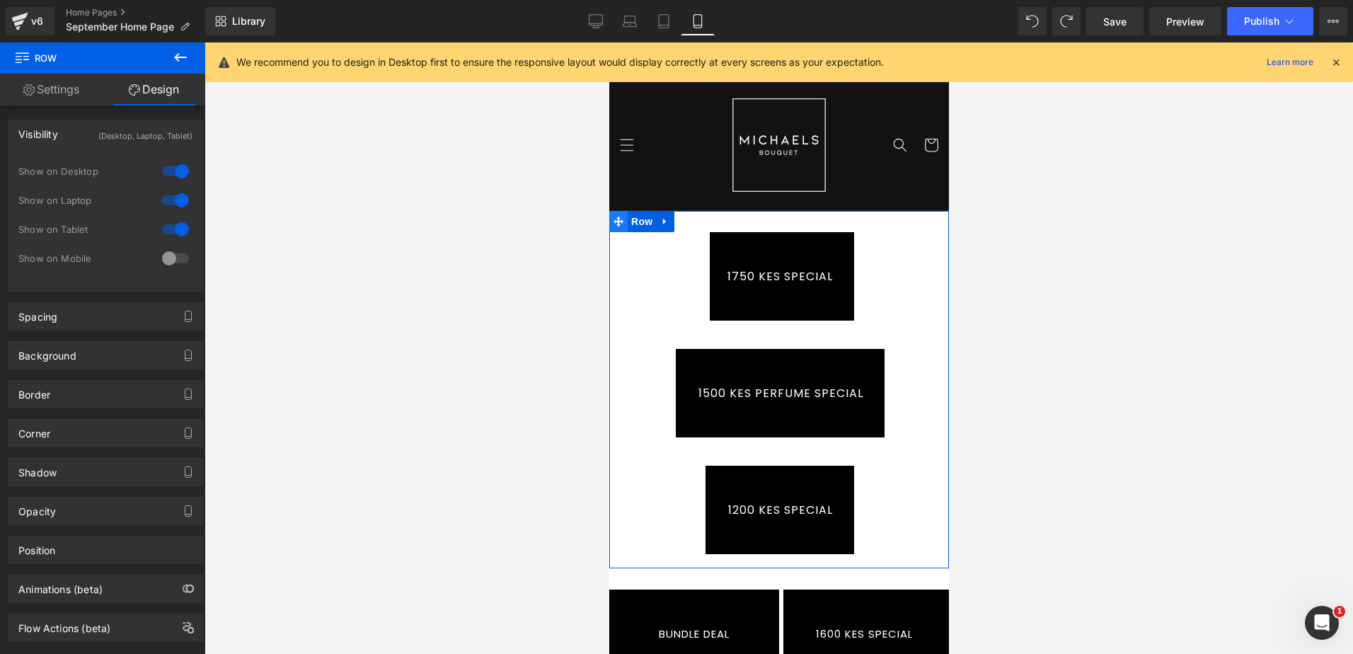
click at [618, 219] on span at bounding box center [617, 221] width 18 height 21
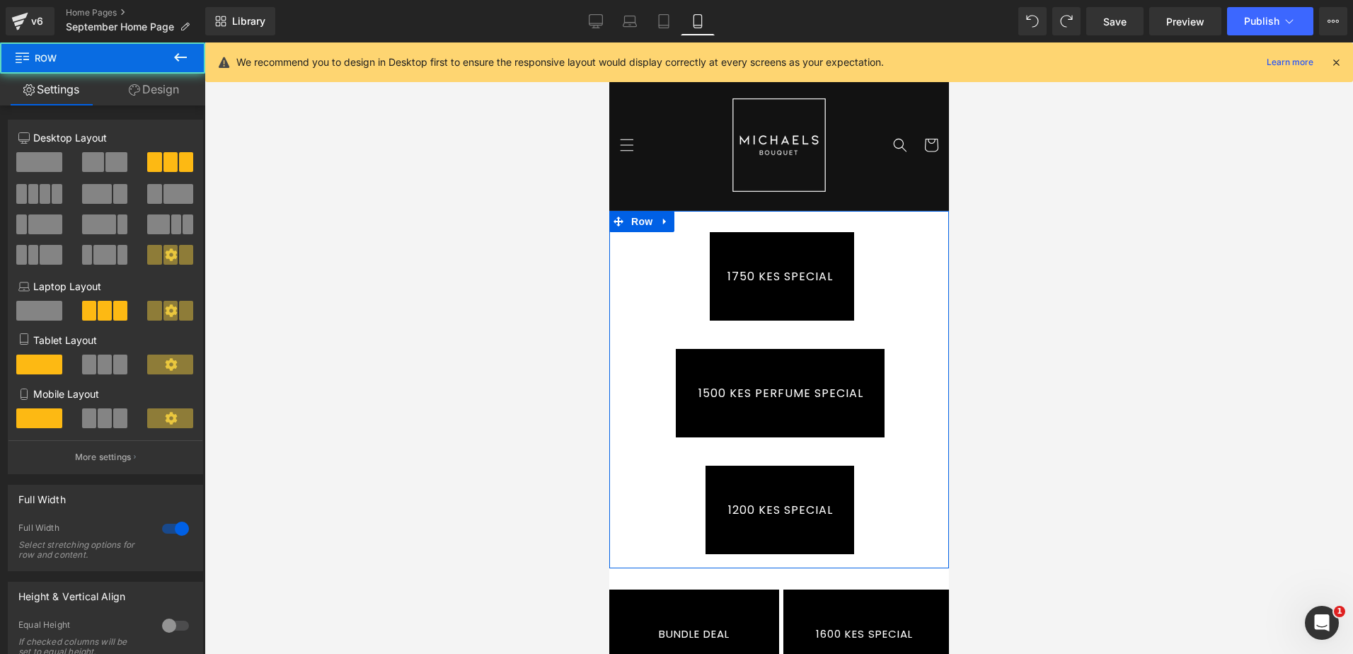
click at [151, 92] on link "Design" at bounding box center [154, 90] width 103 height 32
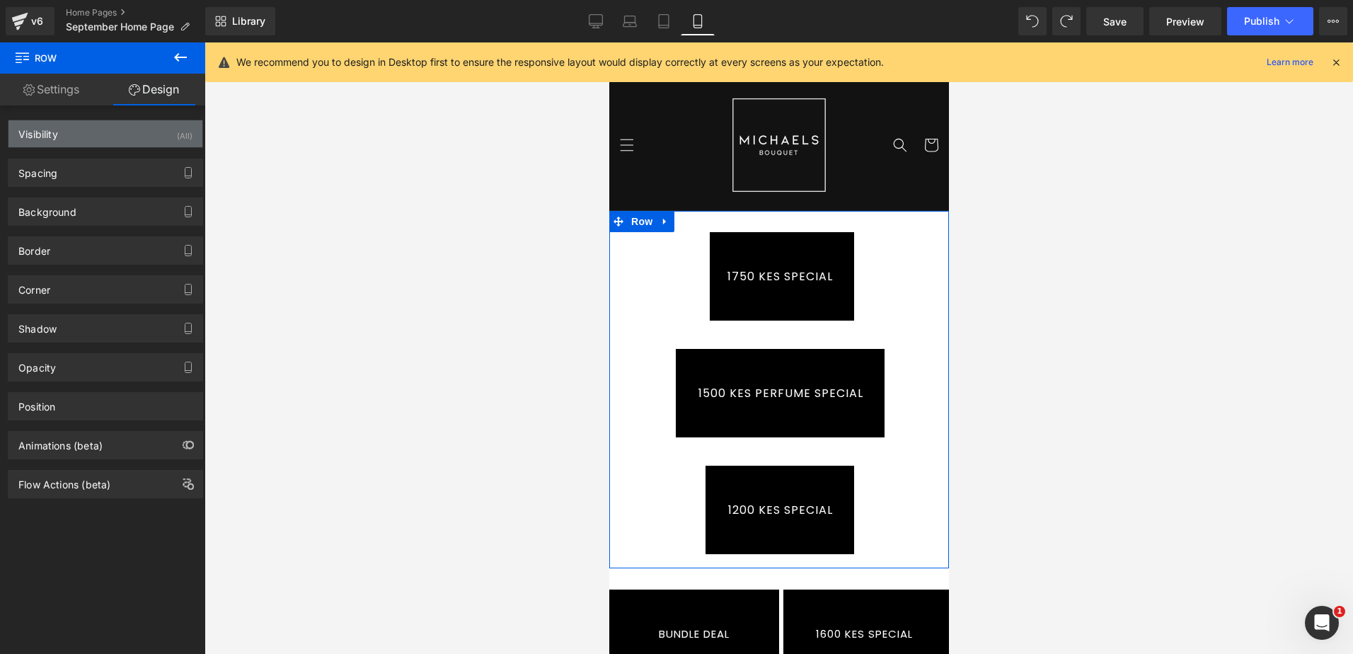
click at [111, 134] on div "Visibility (All)" at bounding box center [105, 133] width 194 height 27
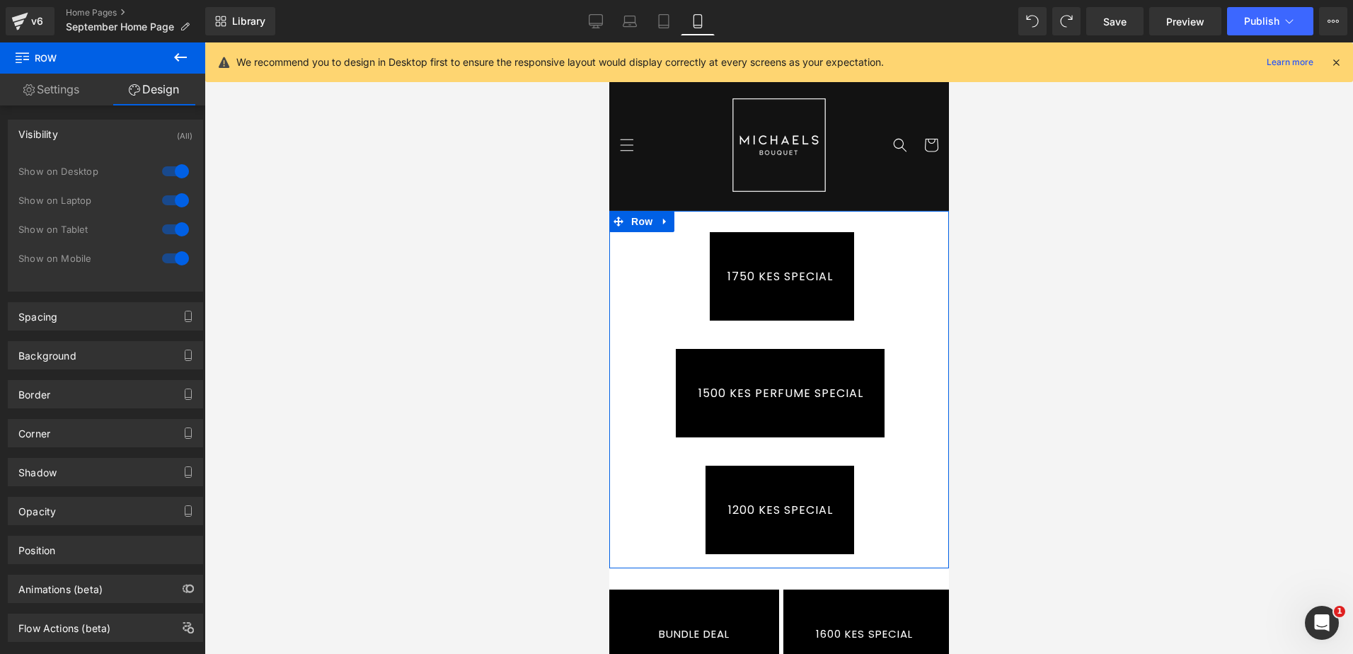
click at [177, 172] on div at bounding box center [175, 171] width 34 height 23
click at [175, 195] on div at bounding box center [175, 200] width 34 height 23
click at [174, 229] on div at bounding box center [175, 229] width 34 height 23
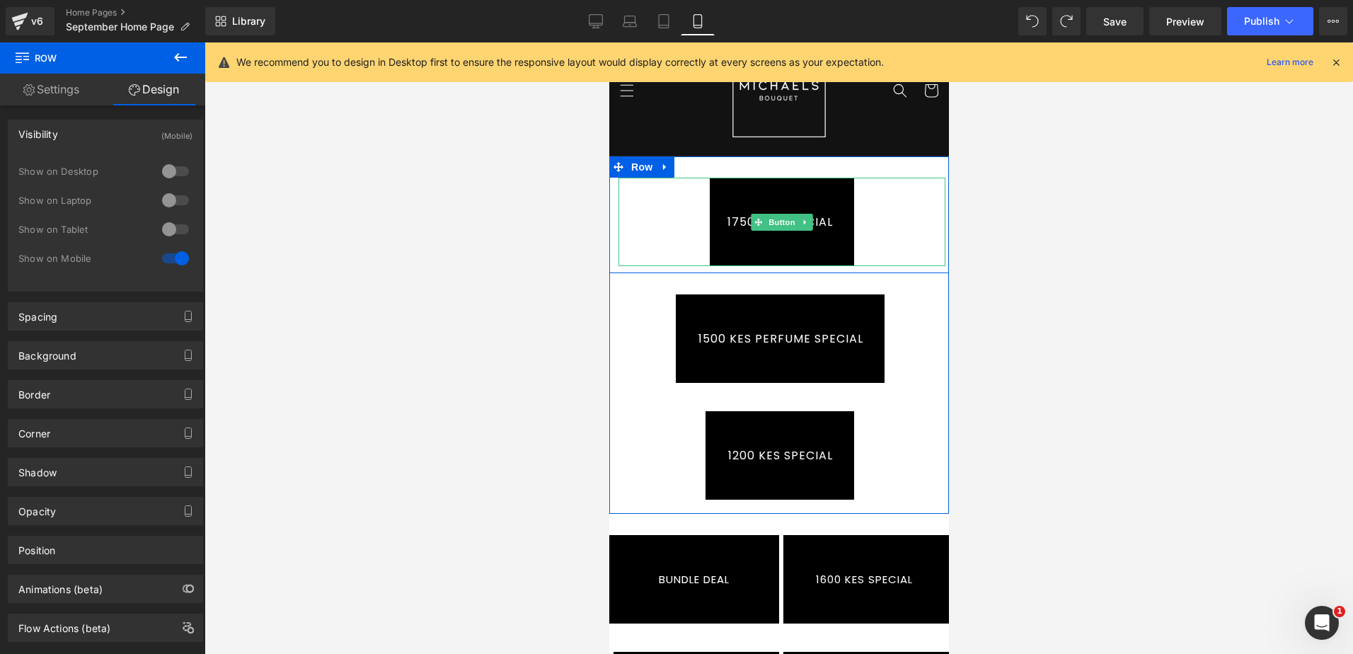
scroll to position [71, 0]
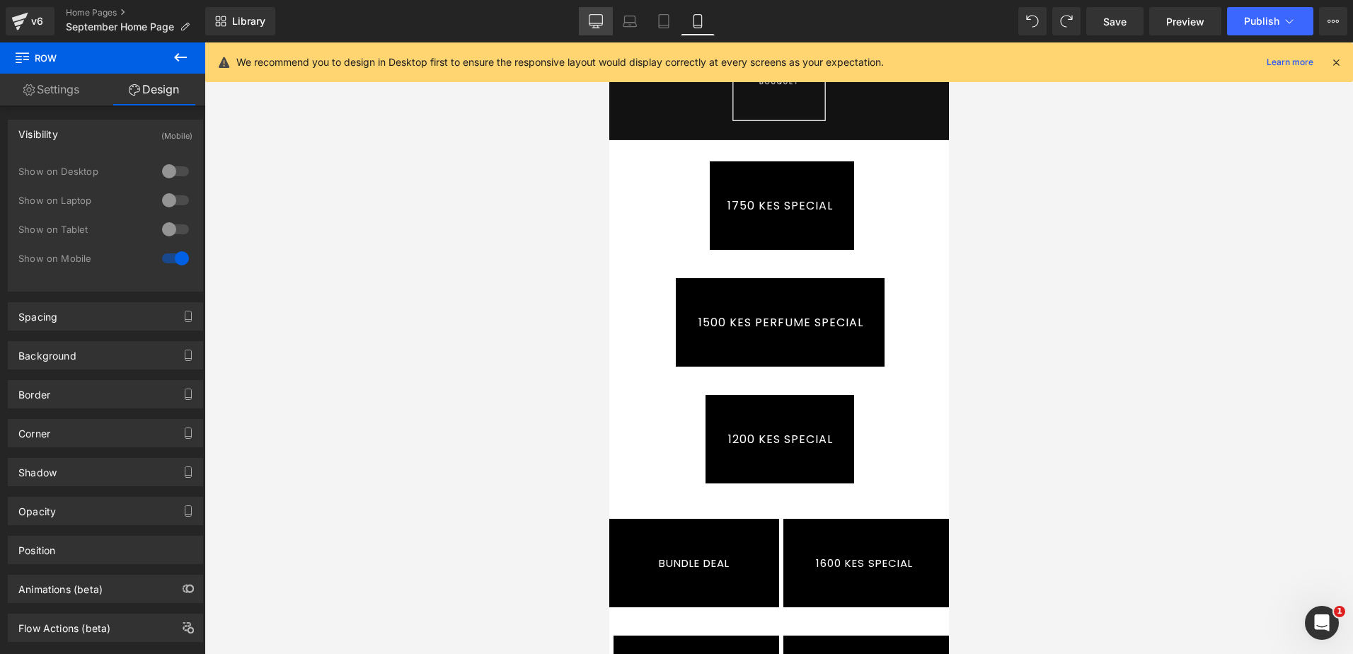
click at [591, 16] on icon at bounding box center [596, 21] width 14 height 14
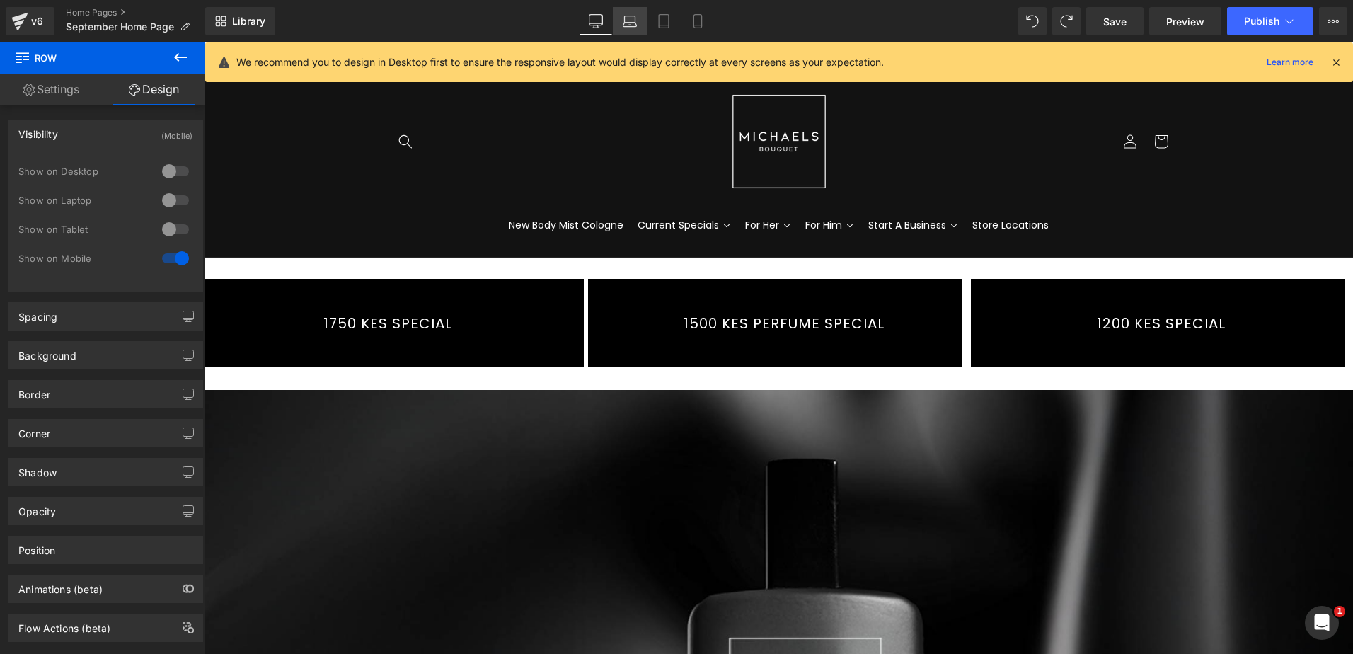
click at [621, 21] on link "Laptop" at bounding box center [630, 21] width 34 height 28
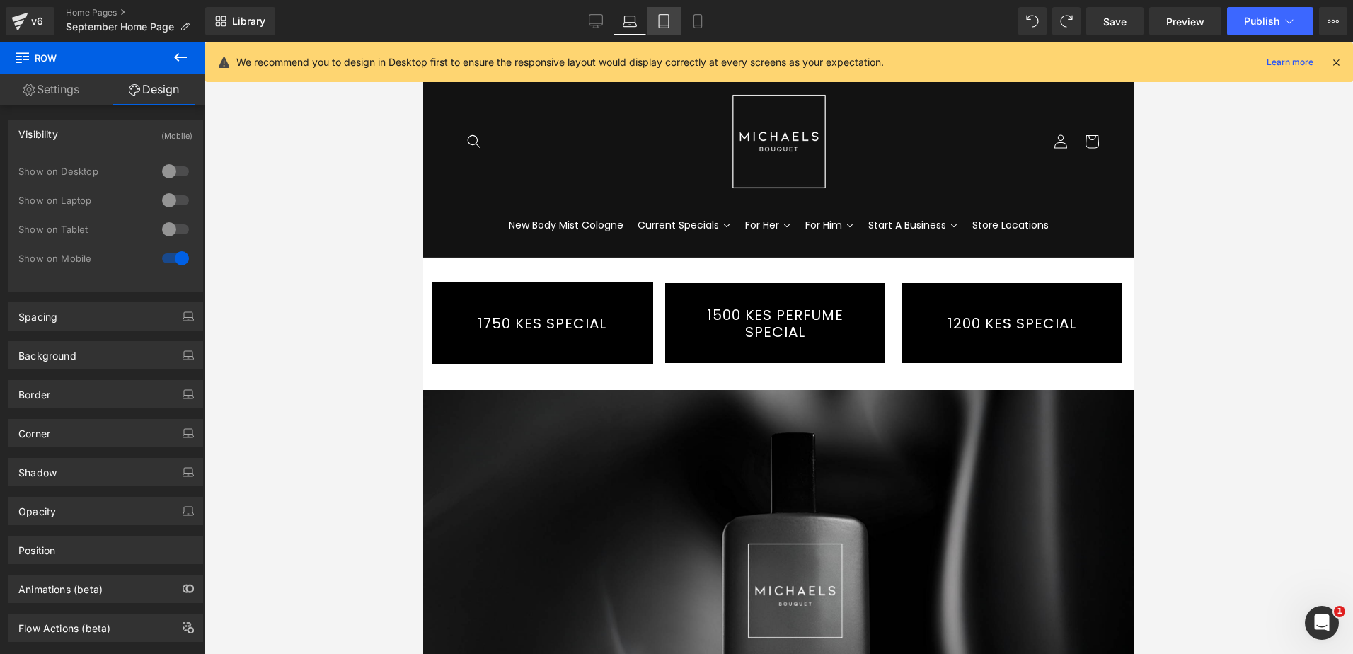
click at [667, 18] on icon at bounding box center [664, 21] width 14 height 14
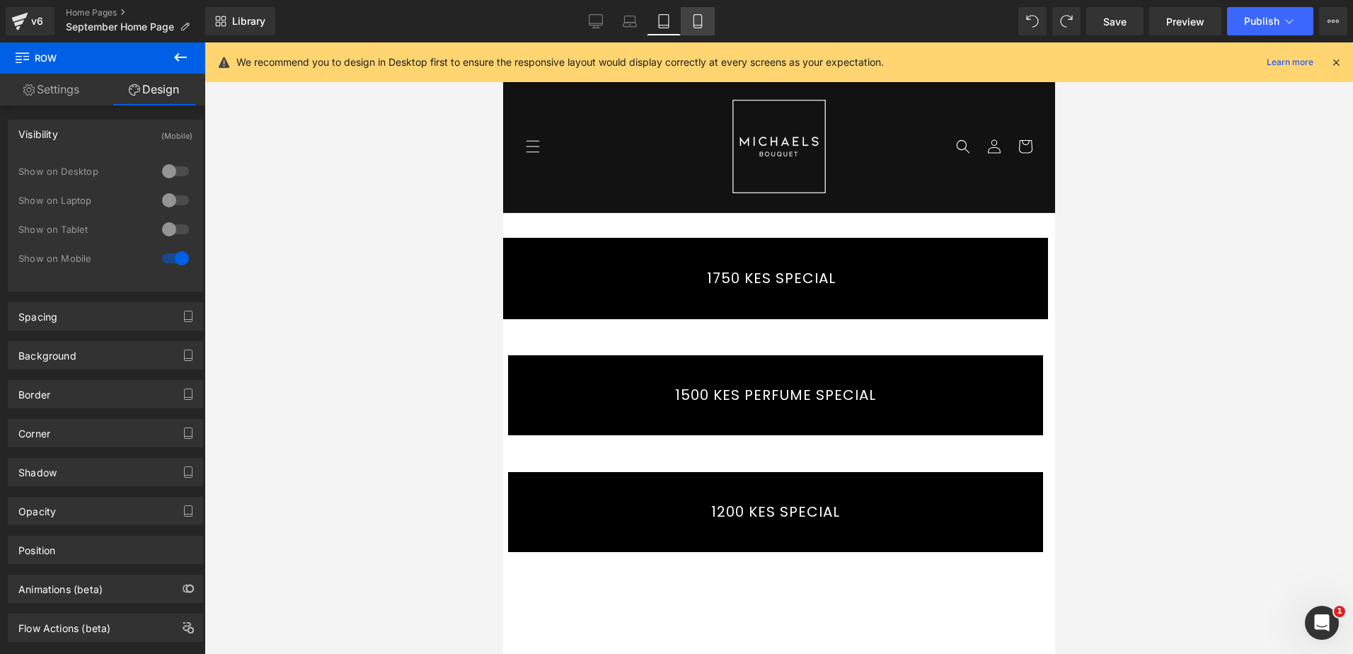
click at [708, 18] on link "Mobile" at bounding box center [698, 21] width 34 height 28
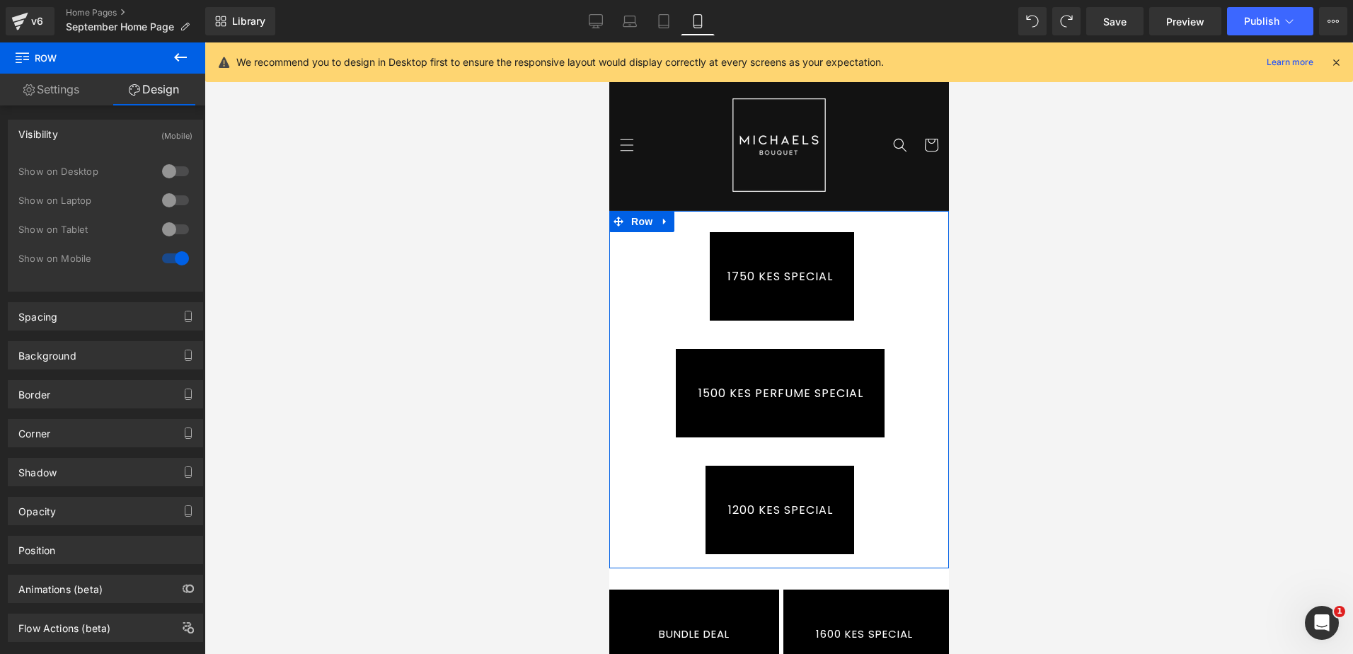
click at [77, 93] on link "Settings" at bounding box center [51, 90] width 103 height 32
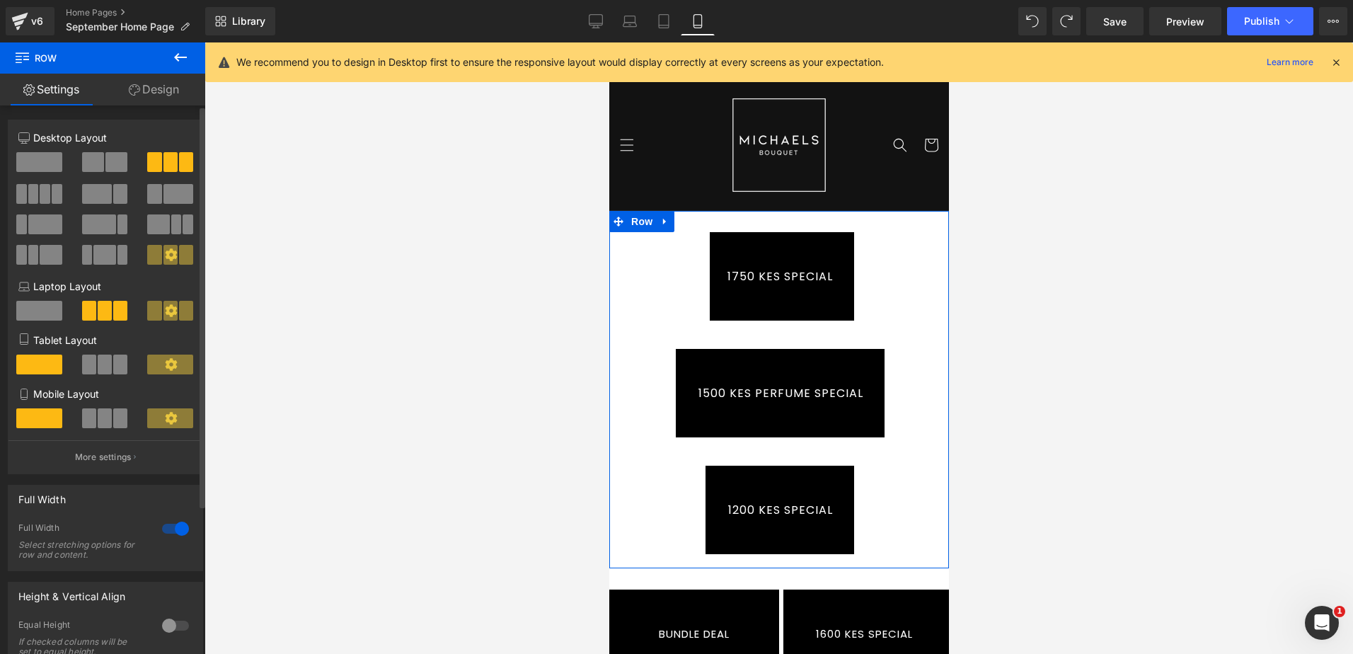
click at [115, 166] on span at bounding box center [116, 162] width 22 height 20
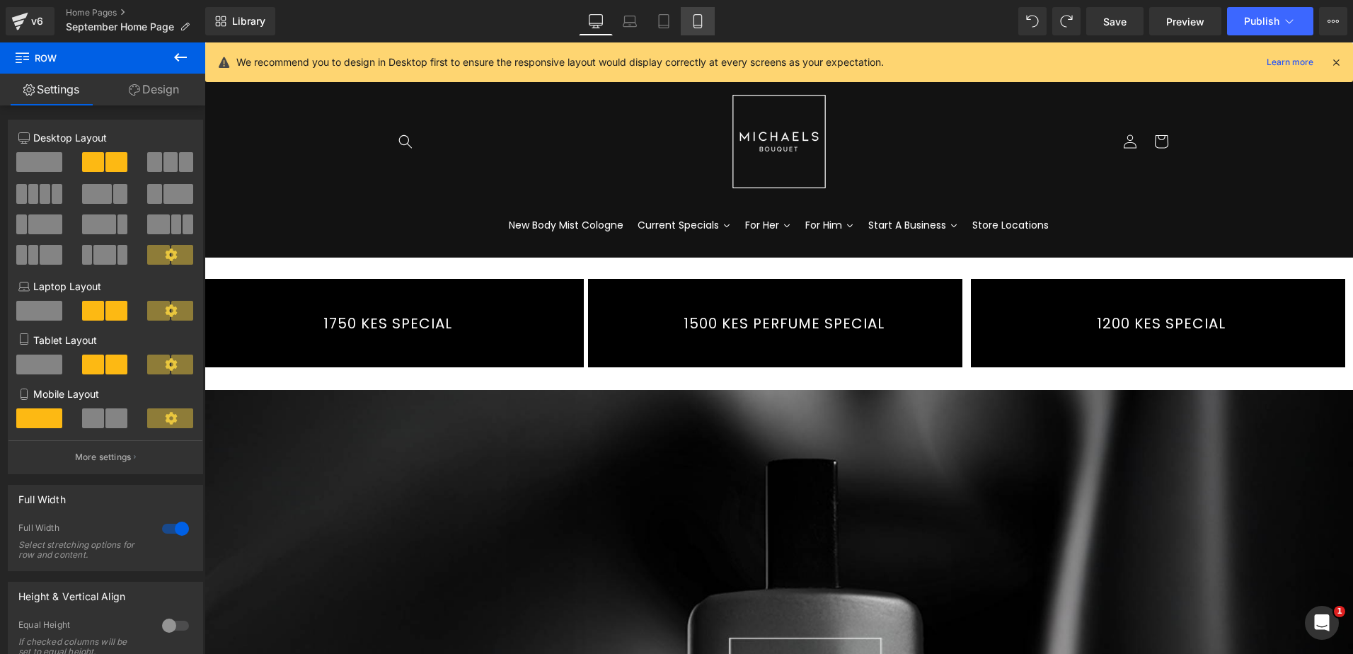
click at [705, 23] on icon at bounding box center [697, 21] width 14 height 14
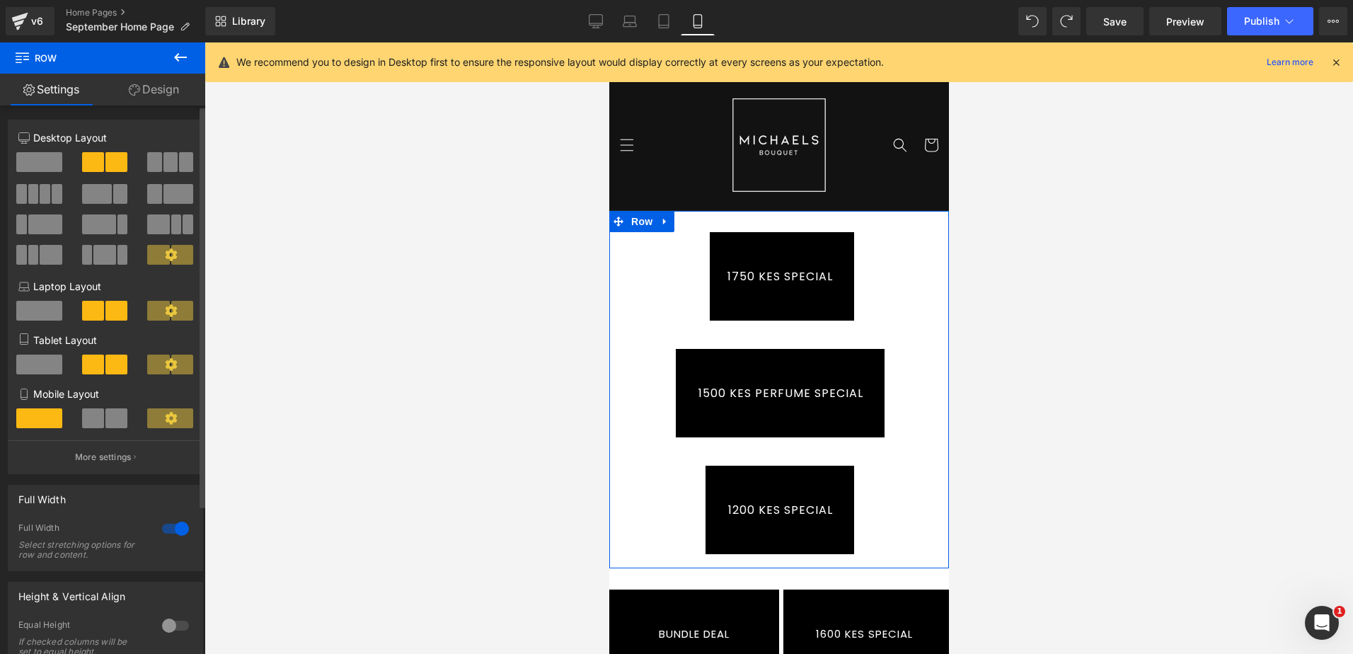
click at [168, 161] on span at bounding box center [170, 162] width 14 height 20
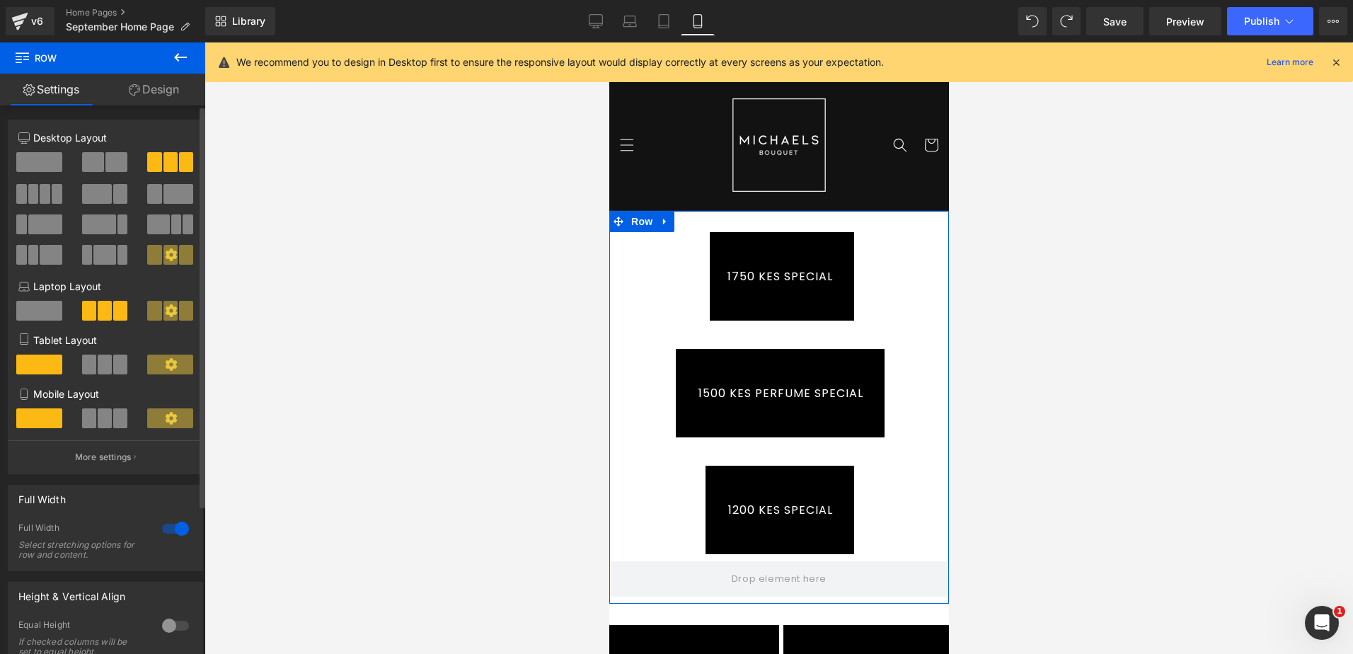
click at [101, 419] on span at bounding box center [105, 418] width 14 height 20
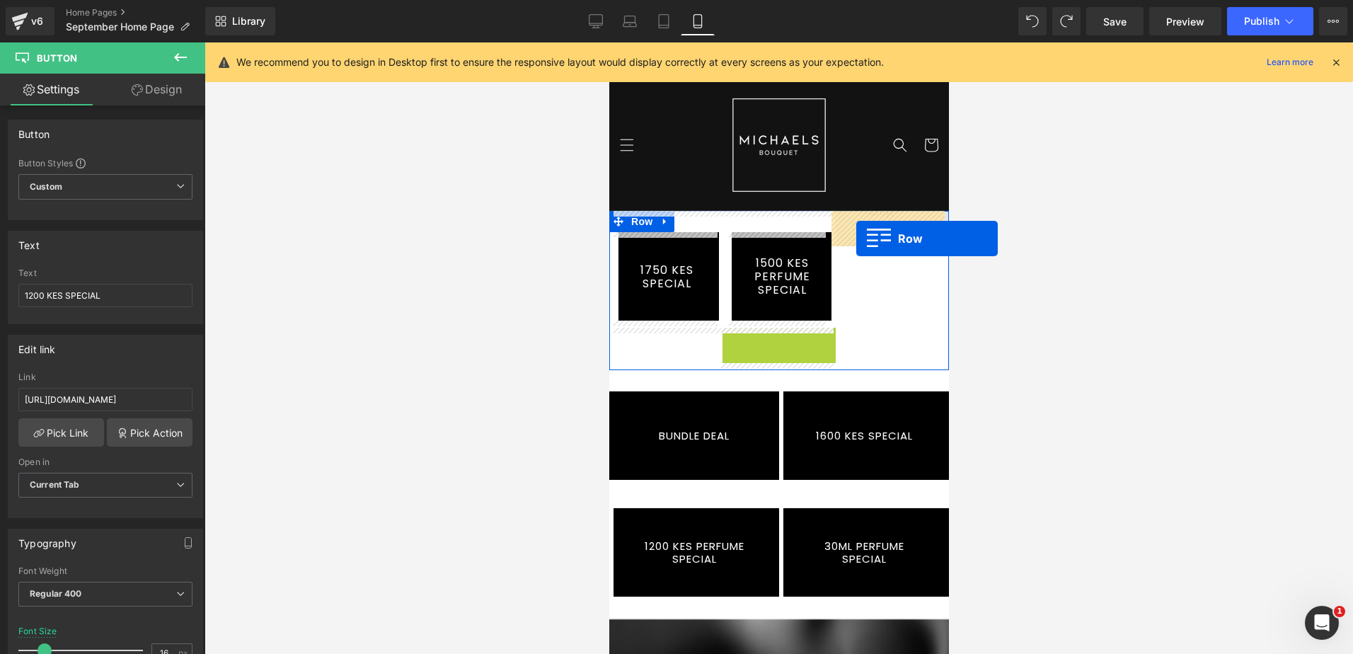
drag, startPoint x: 728, startPoint y: 340, endPoint x: 855, endPoint y: 238, distance: 163.5
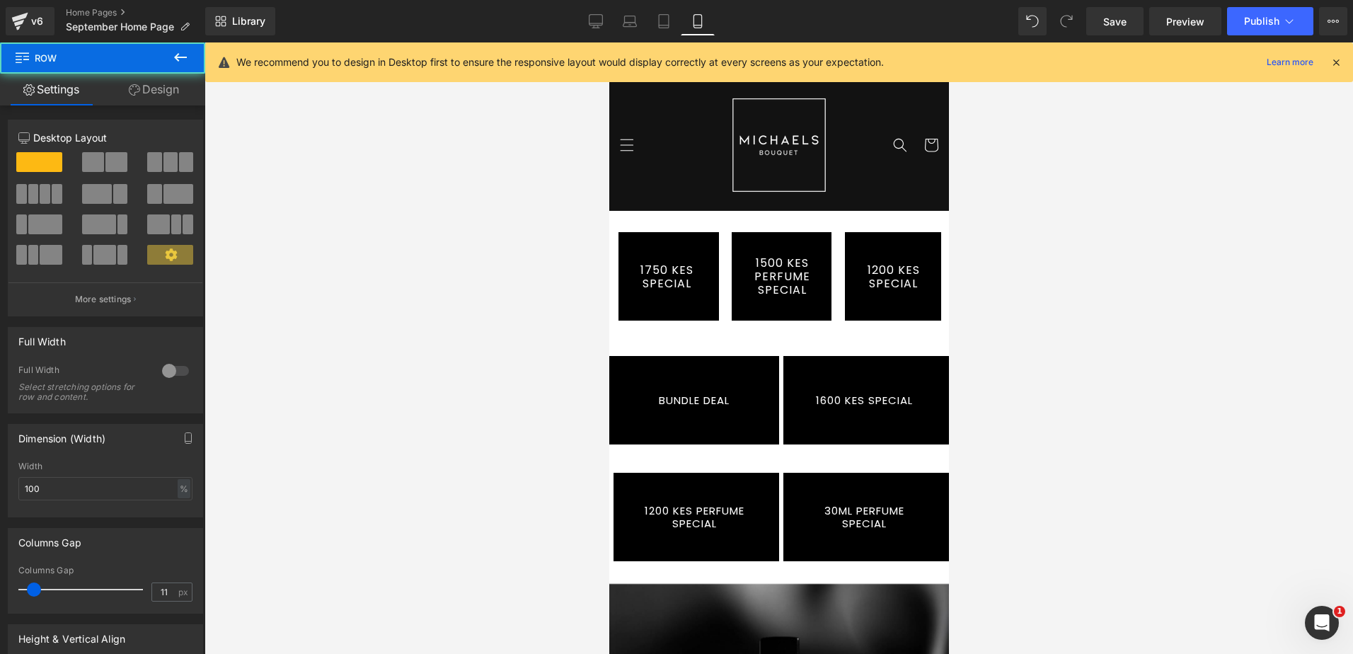
click at [1096, 367] on div at bounding box center [778, 347] width 1148 height 611
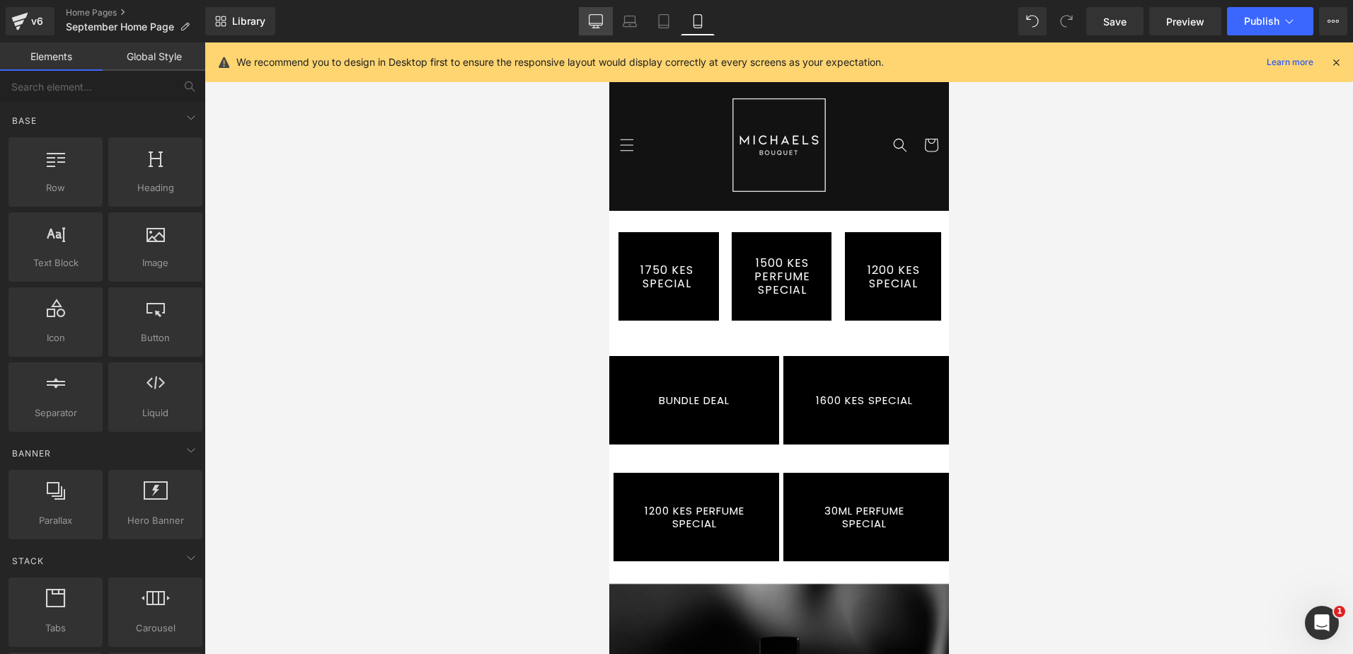
click at [602, 23] on icon at bounding box center [596, 21] width 14 height 14
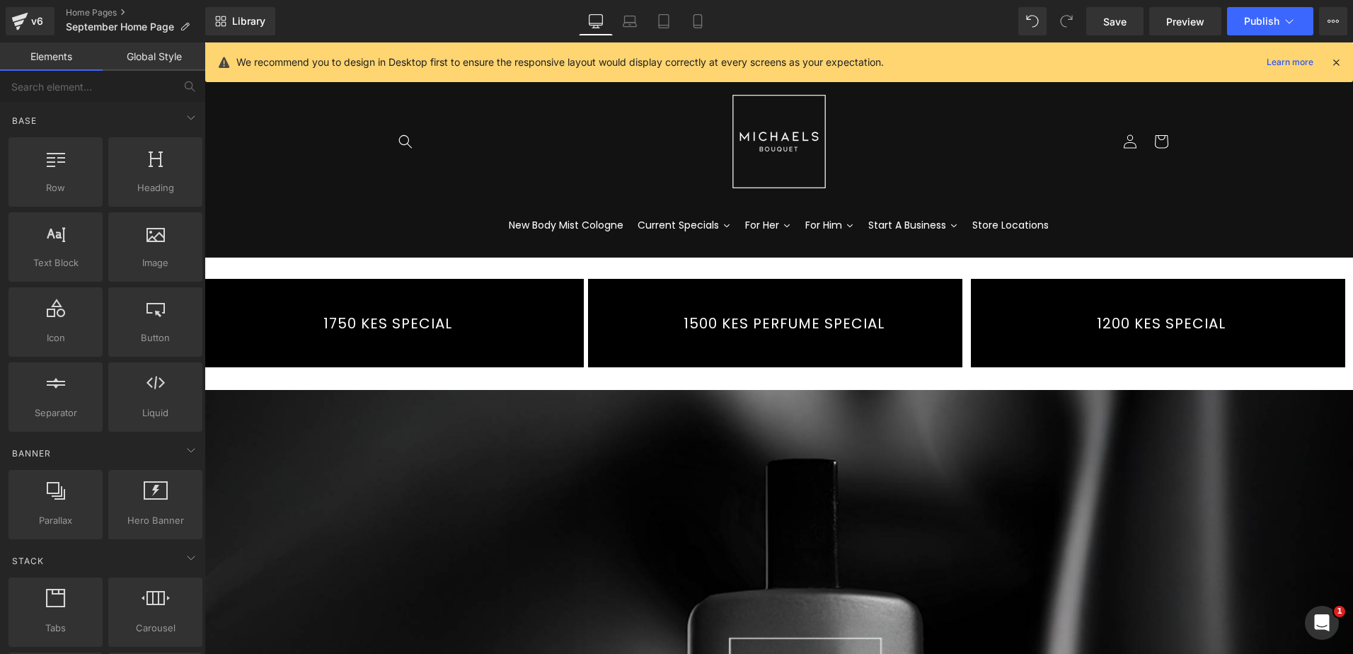
click at [489, 307] on link "1750 KES SPECIAL" at bounding box center [388, 323] width 392 height 88
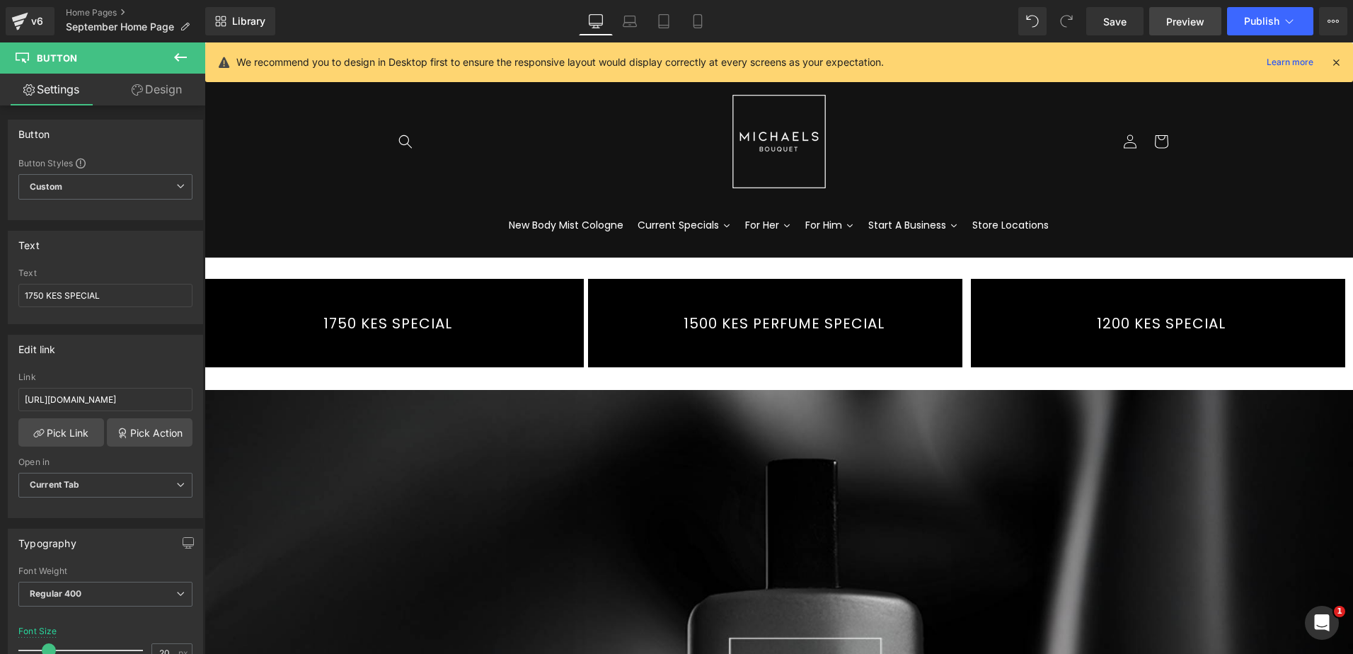
click at [1187, 25] on span "Preview" at bounding box center [1185, 21] width 38 height 15
click at [632, 21] on icon at bounding box center [630, 21] width 14 height 14
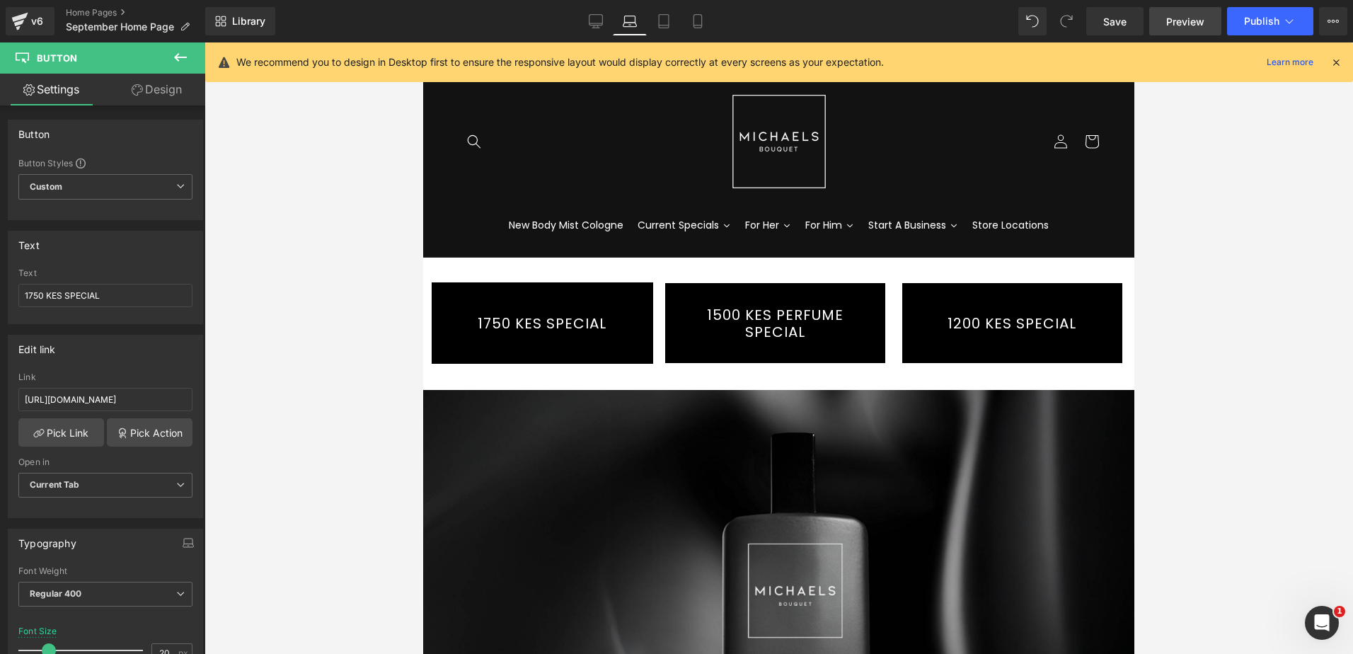
click at [1179, 16] on span "Preview" at bounding box center [1185, 21] width 38 height 15
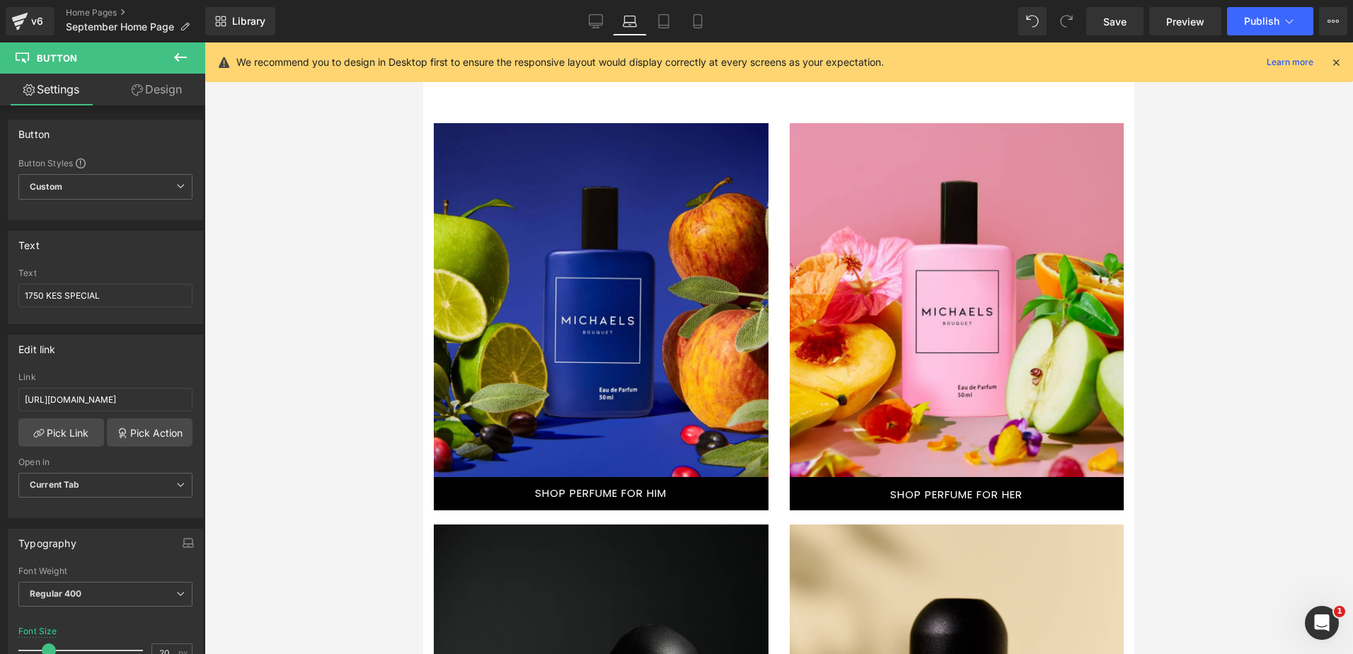
scroll to position [920, 0]
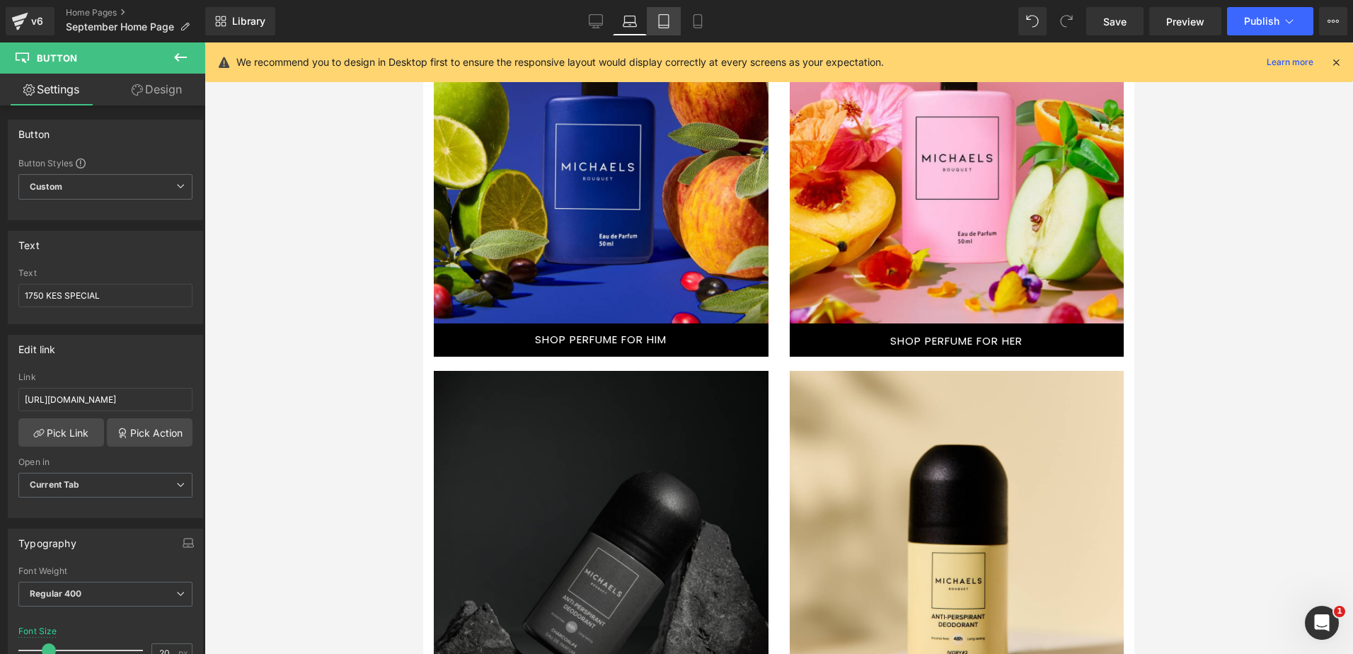
click at [664, 18] on icon at bounding box center [664, 21] width 14 height 14
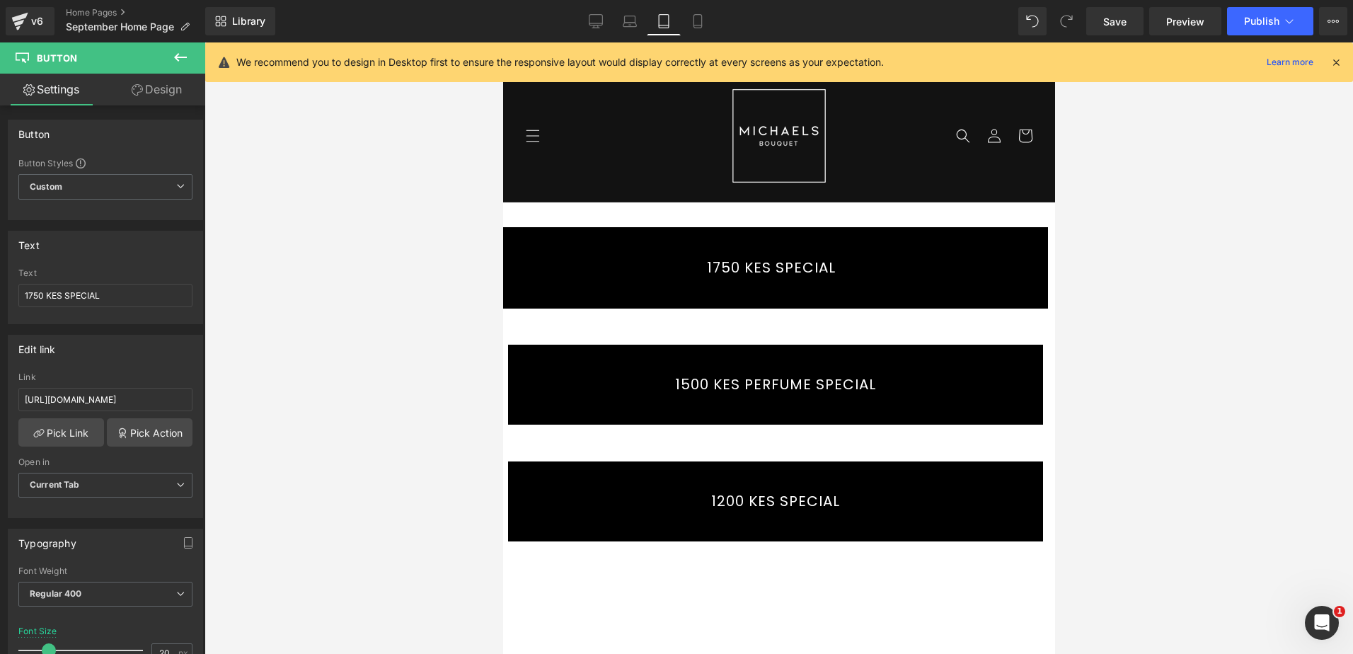
scroll to position [283, 0]
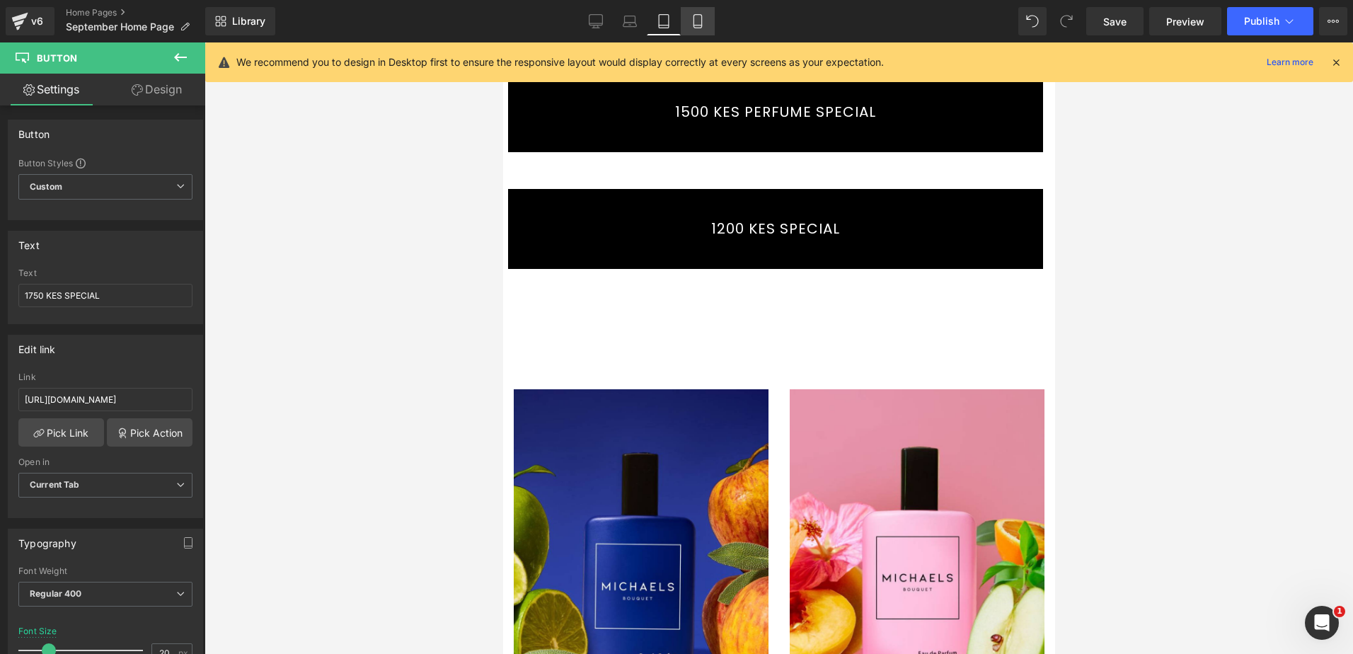
click at [707, 23] on link "Mobile" at bounding box center [698, 21] width 34 height 28
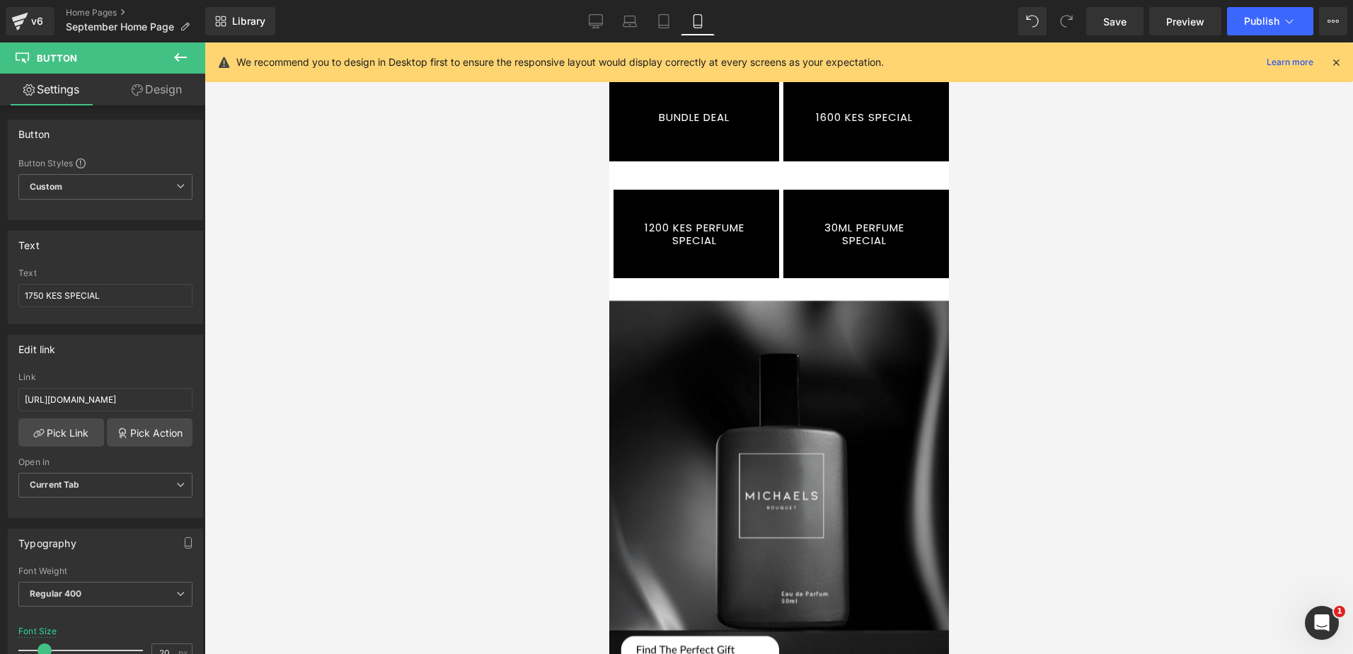
scroll to position [0, 0]
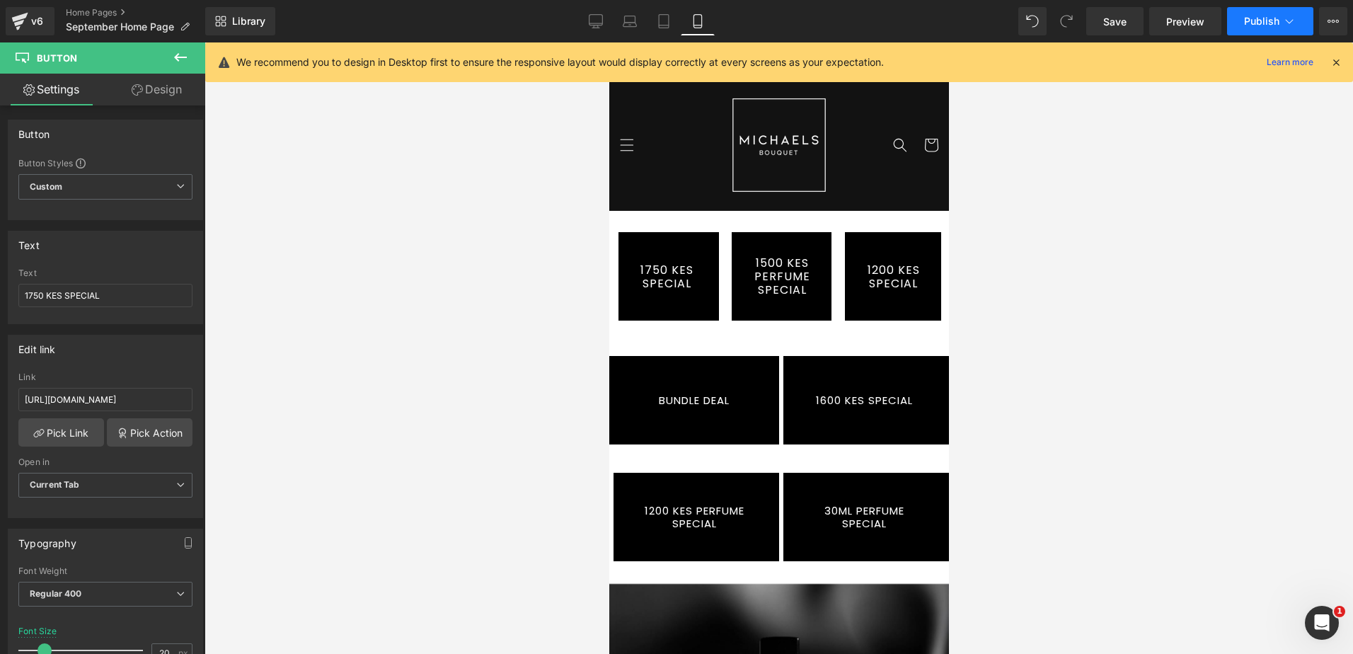
click at [1261, 23] on span "Publish" at bounding box center [1261, 21] width 35 height 11
click at [1124, 18] on span "Save" at bounding box center [1114, 21] width 23 height 15
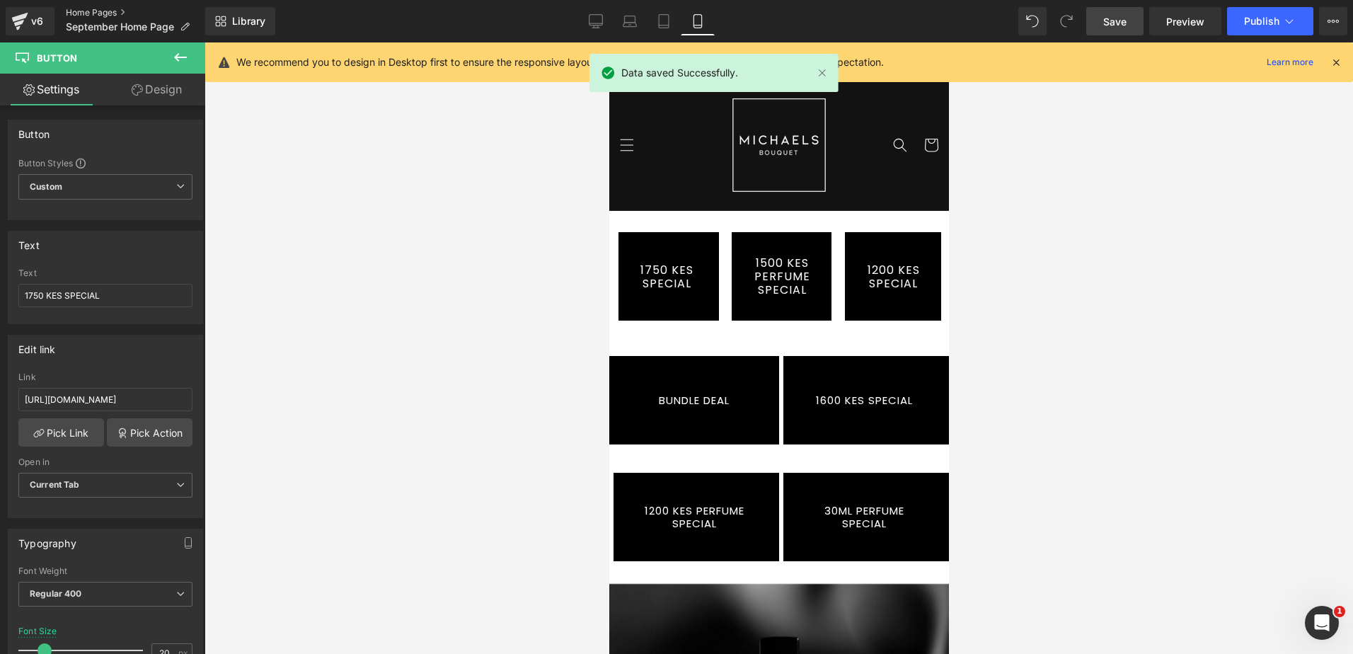
click at [91, 12] on link "Home Pages" at bounding box center [135, 12] width 139 height 11
